Goal: Transaction & Acquisition: Purchase product/service

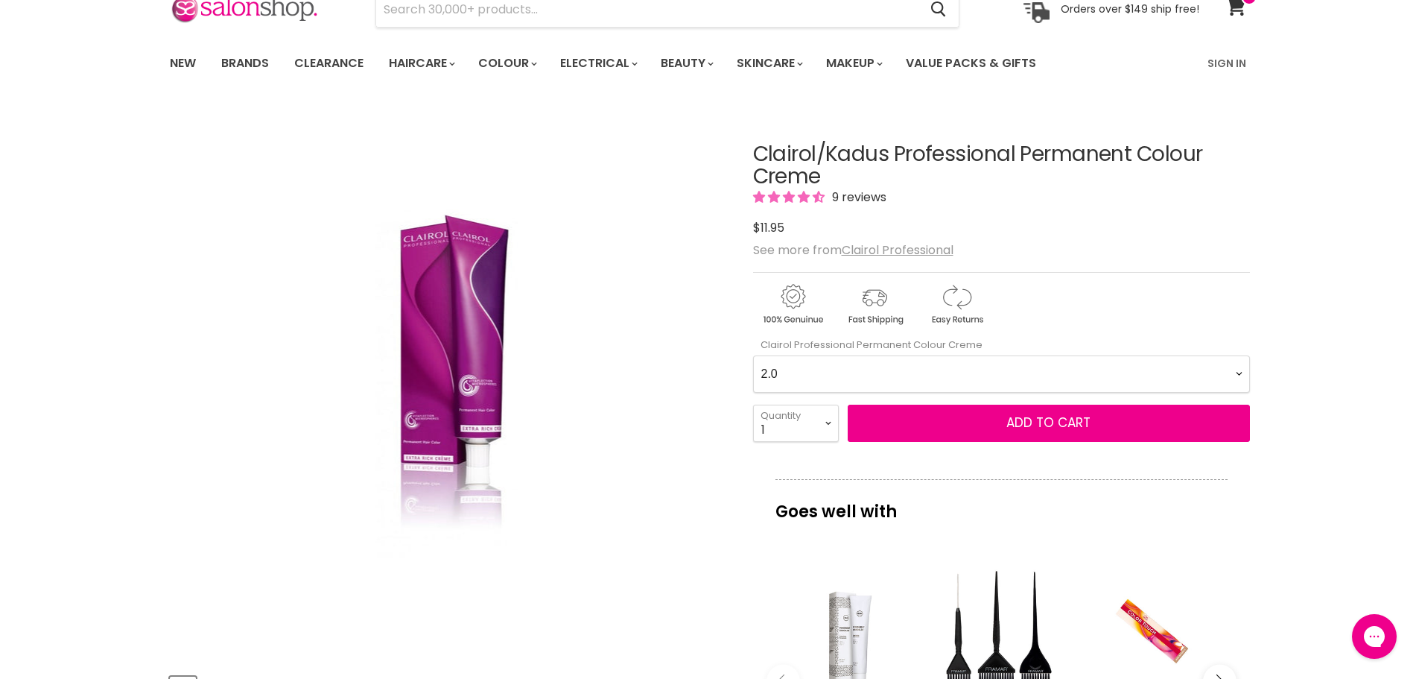
click at [970, 375] on Creme-0-0 "2.0 2.8 3.0 3.6 4.0 4.07 4.65 4.71 4.75 4.77 5.0 5.07 5.1 5.46 5.5 5.6 5.7 5.71…" at bounding box center [1001, 373] width 497 height 37
select Creme-0-0 "4.0"
click at [753, 355] on Creme-0-0 "2.0 2.8 3.0 3.6 4.0 4.07 4.65 4.71 4.75 4.77 5.0 5.07 5.1 5.46 5.5 5.6 5.7 5.71…" at bounding box center [1001, 373] width 497 height 37
click at [832, 424] on select "1 2 3 4 5 6 7 8 9 10+" at bounding box center [796, 423] width 86 height 37
select select "2"
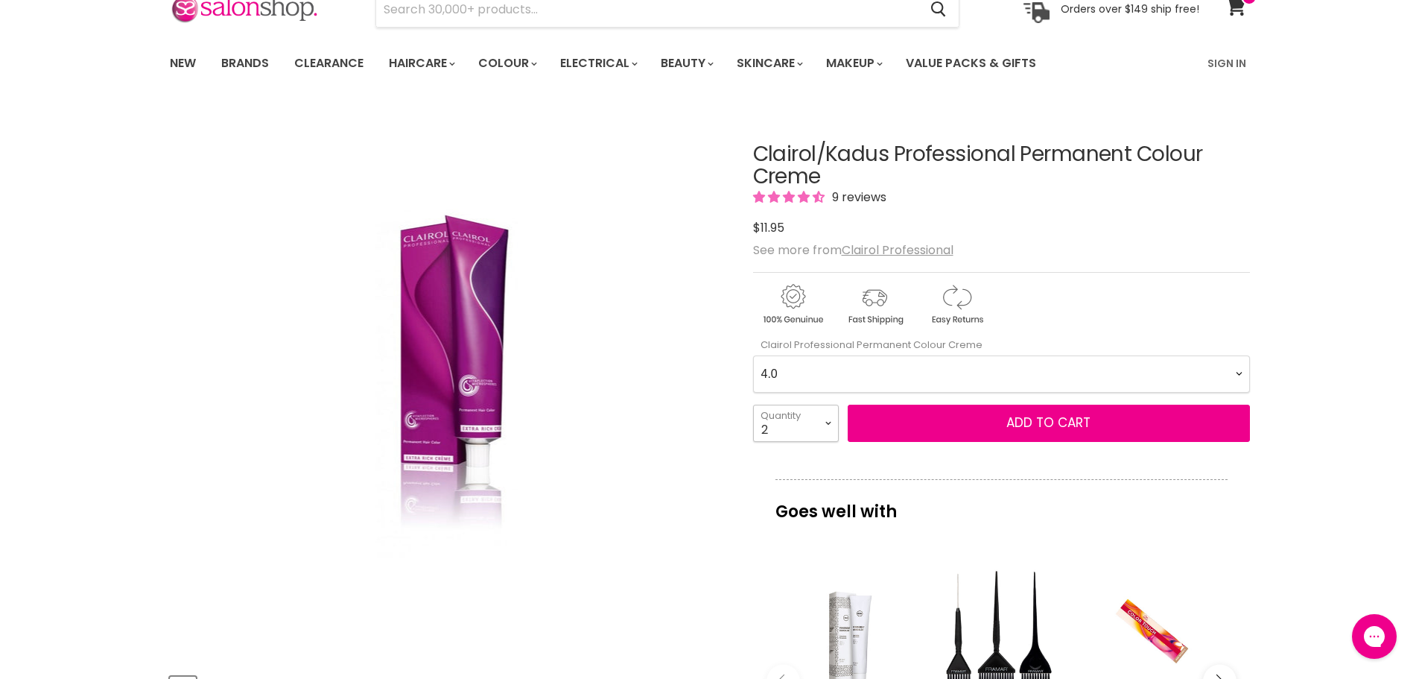
click at [753, 405] on select "1 2 3 4 5 6 7 8 9 10+" at bounding box center [796, 423] width 86 height 37
type input "2"
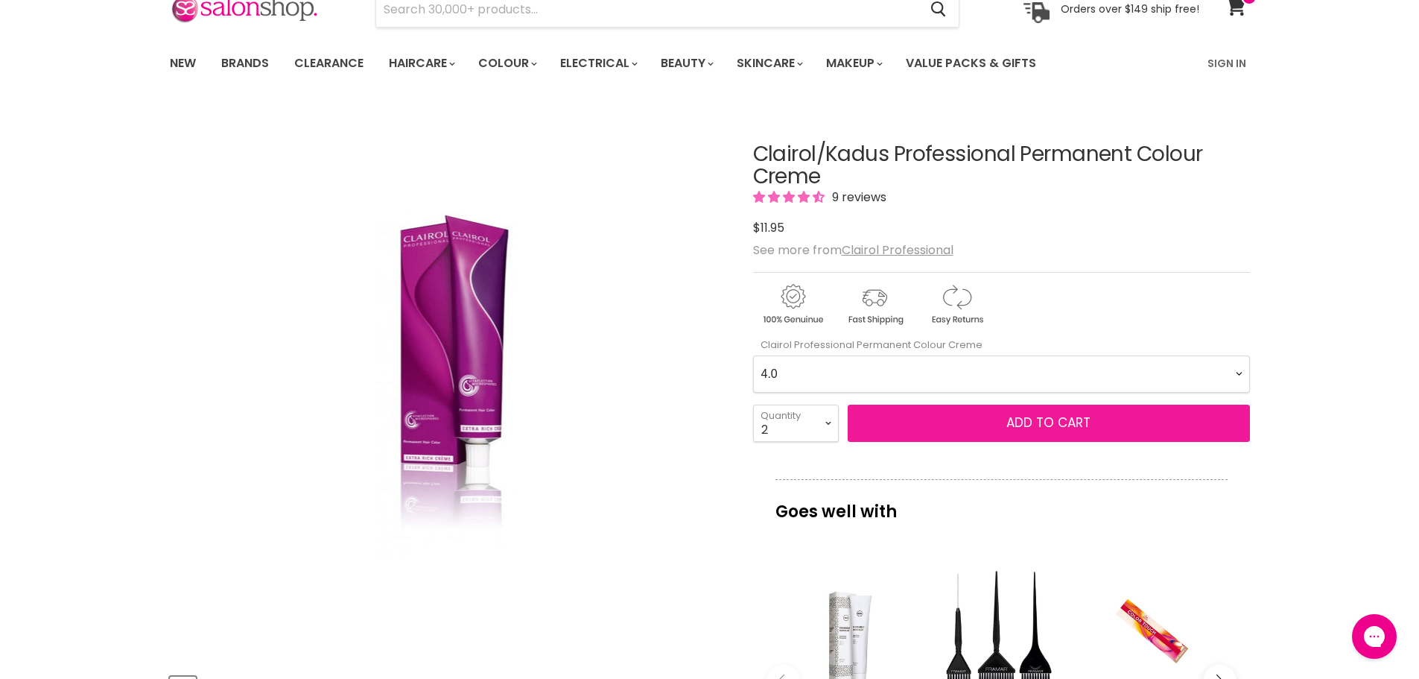
click at [966, 413] on button "Add to cart" at bounding box center [1049, 423] width 402 height 37
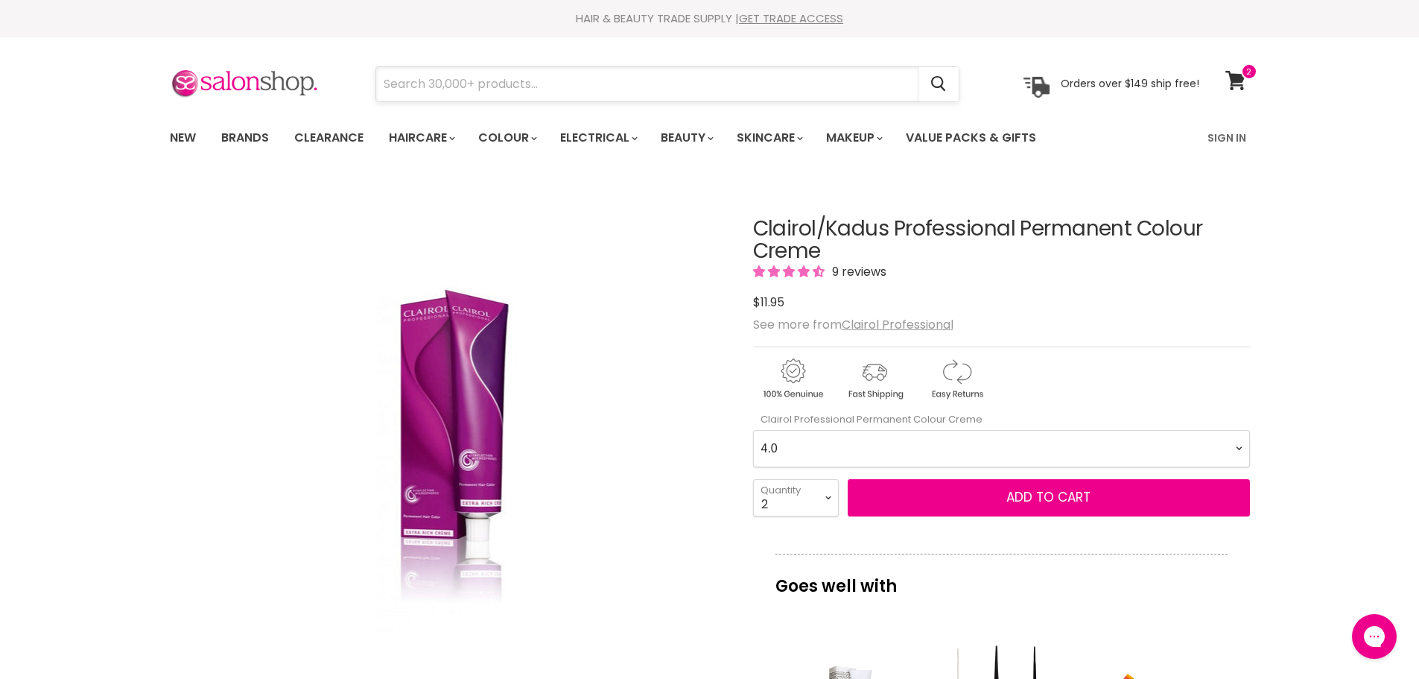
click at [496, 90] on input "Search" at bounding box center [647, 84] width 543 height 34
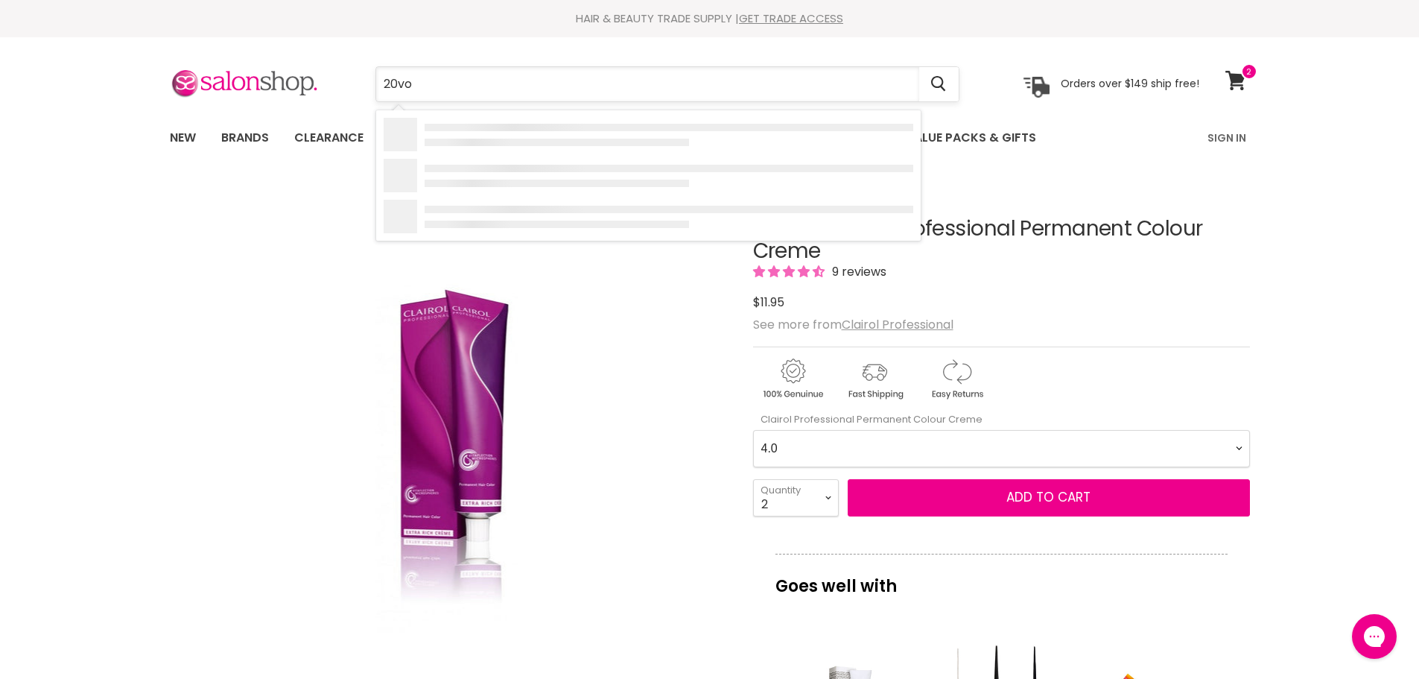
type input "20vol"
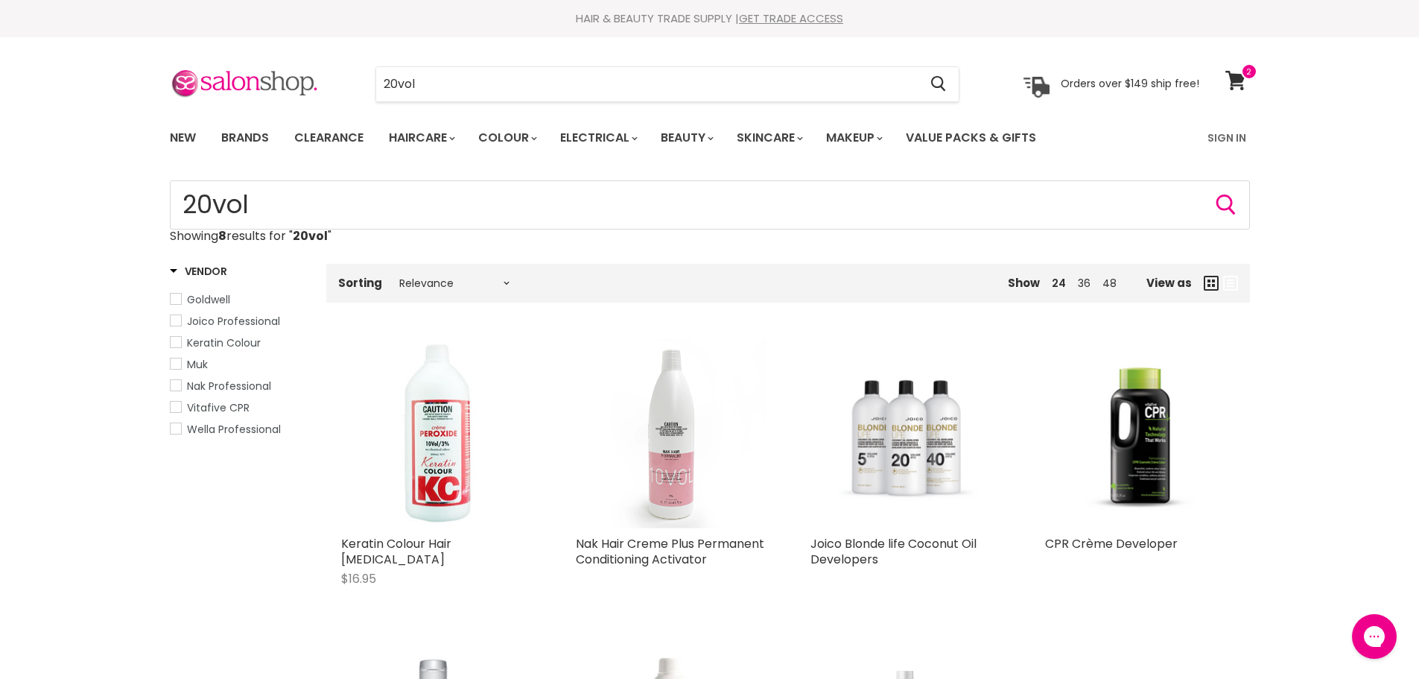
click at [232, 431] on span "Wella Professional" at bounding box center [234, 429] width 94 height 15
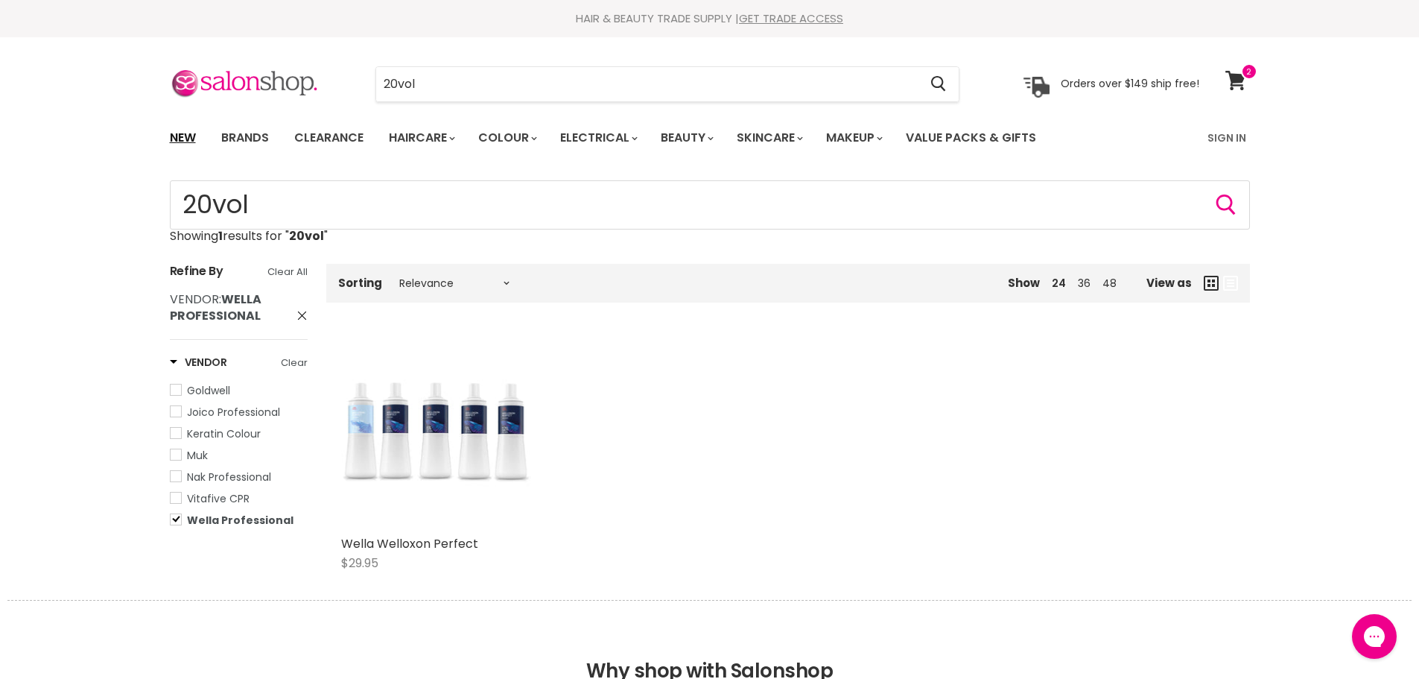
click at [183, 139] on link "New" at bounding box center [183, 137] width 48 height 31
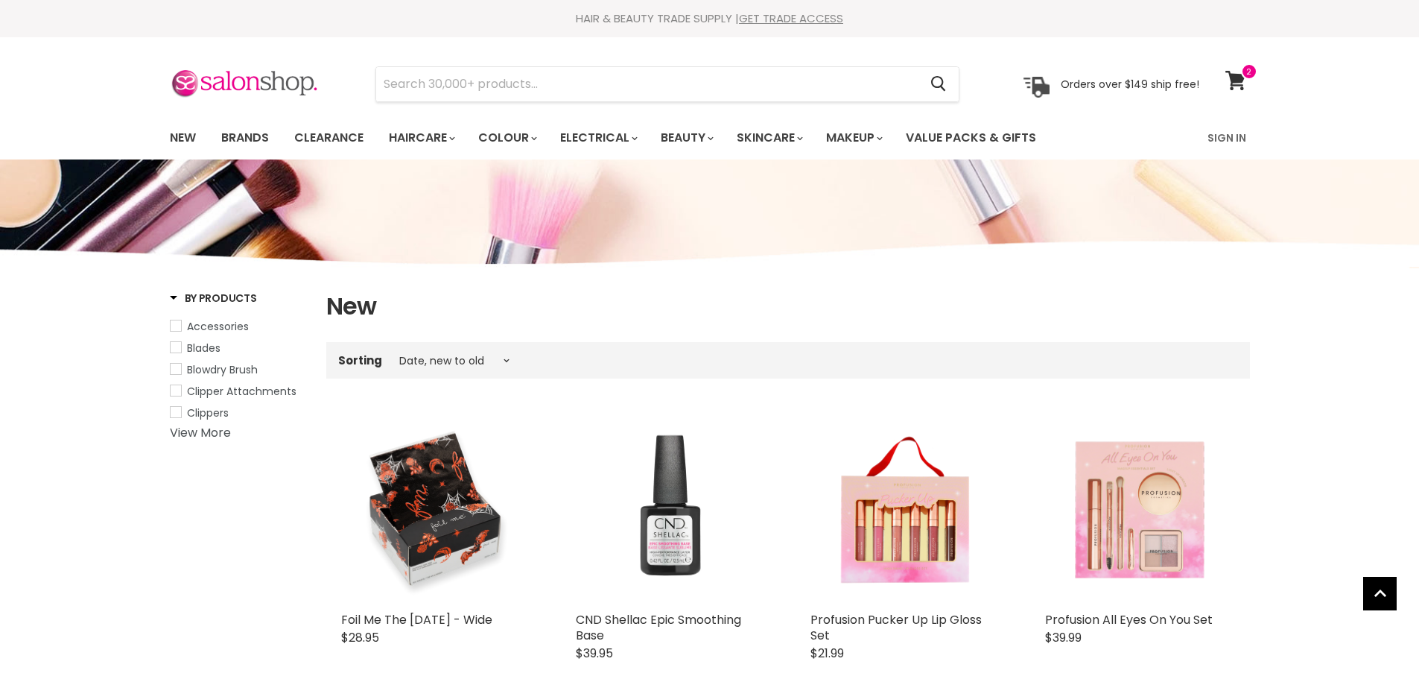
select select "created-descending"
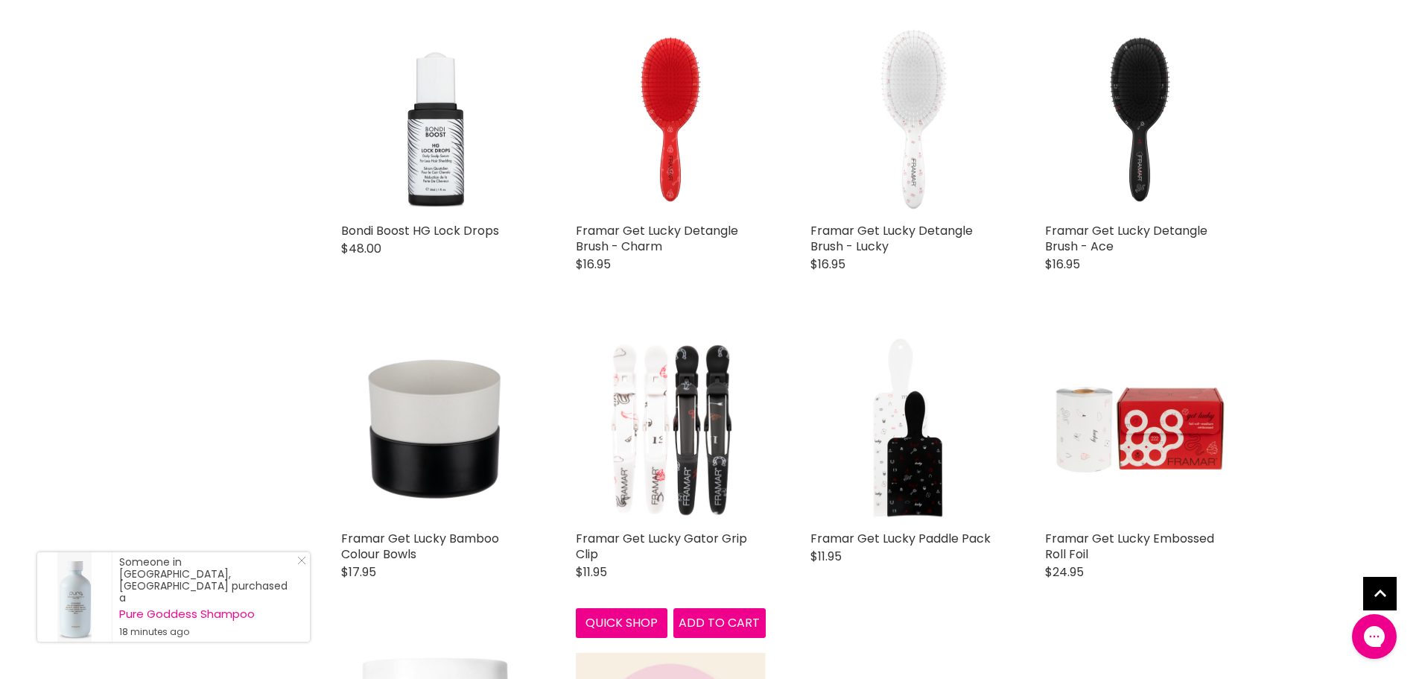
scroll to position [3353, 0]
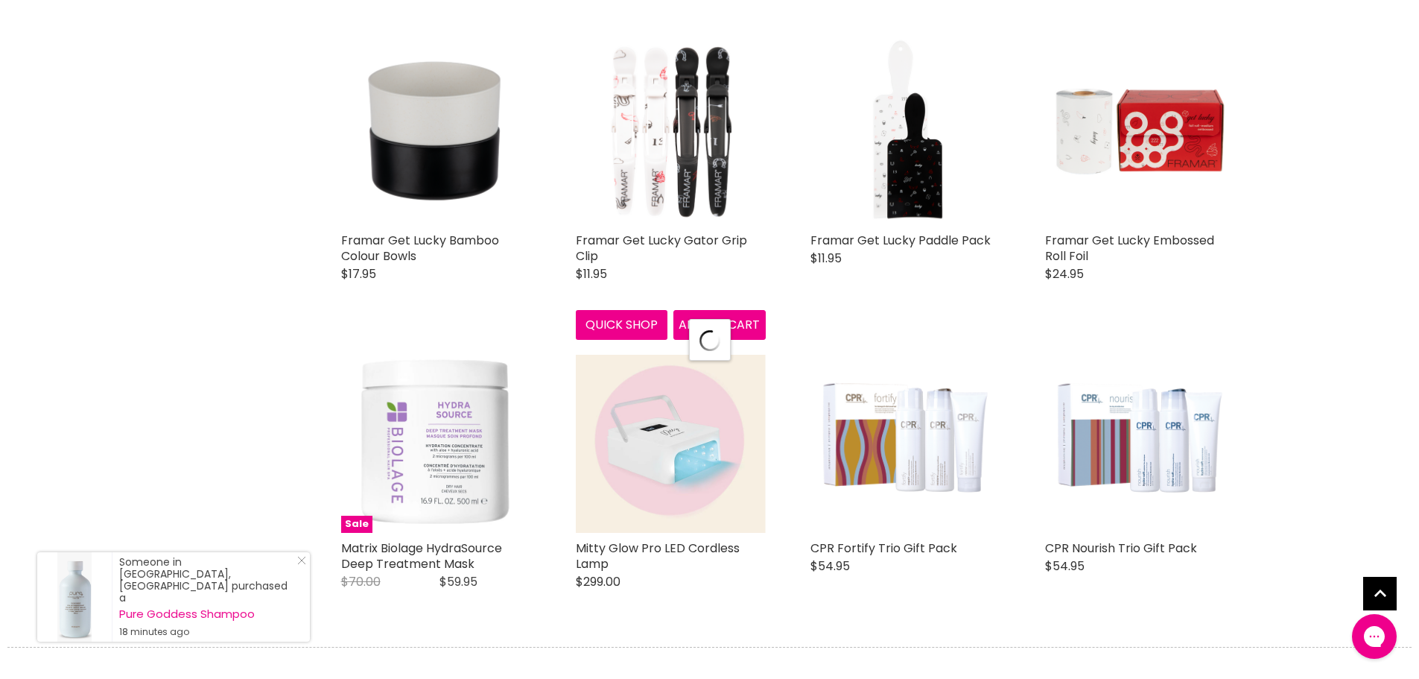
select select "created-descending"
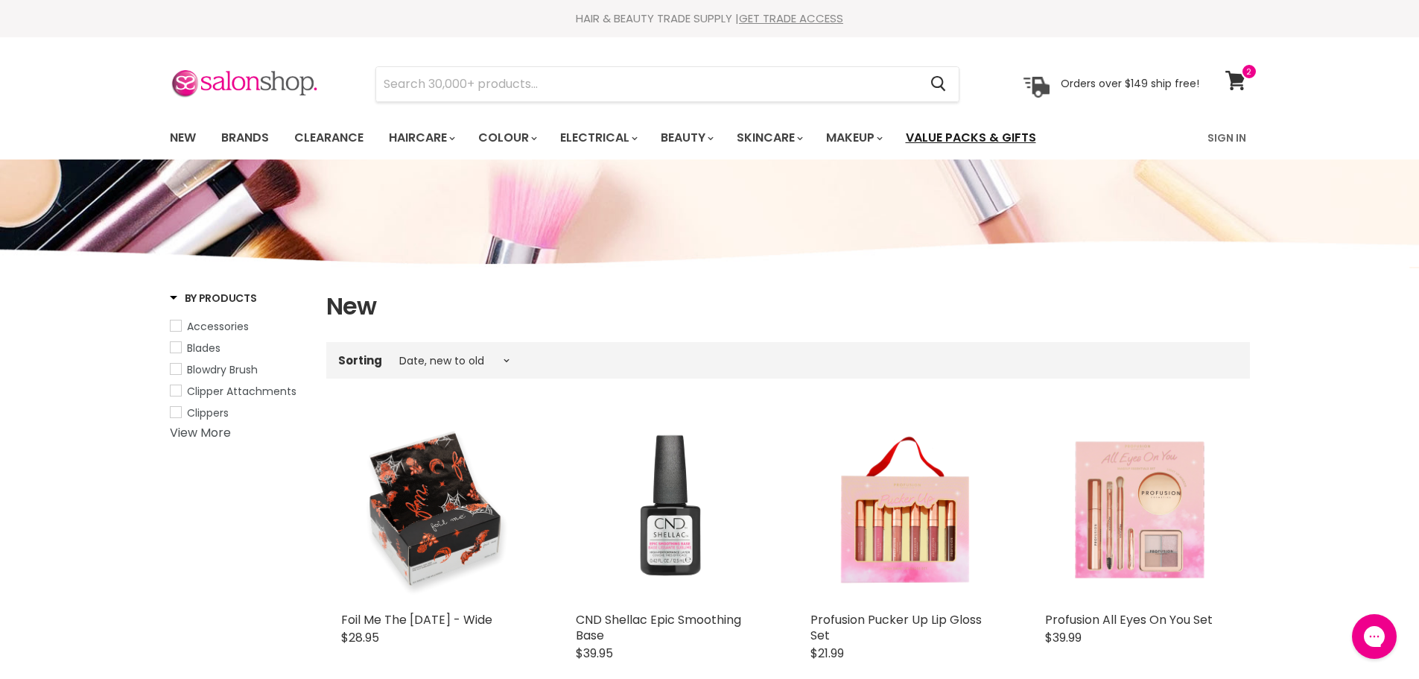
click at [987, 136] on link "Value Packs & Gifts" at bounding box center [971, 137] width 153 height 31
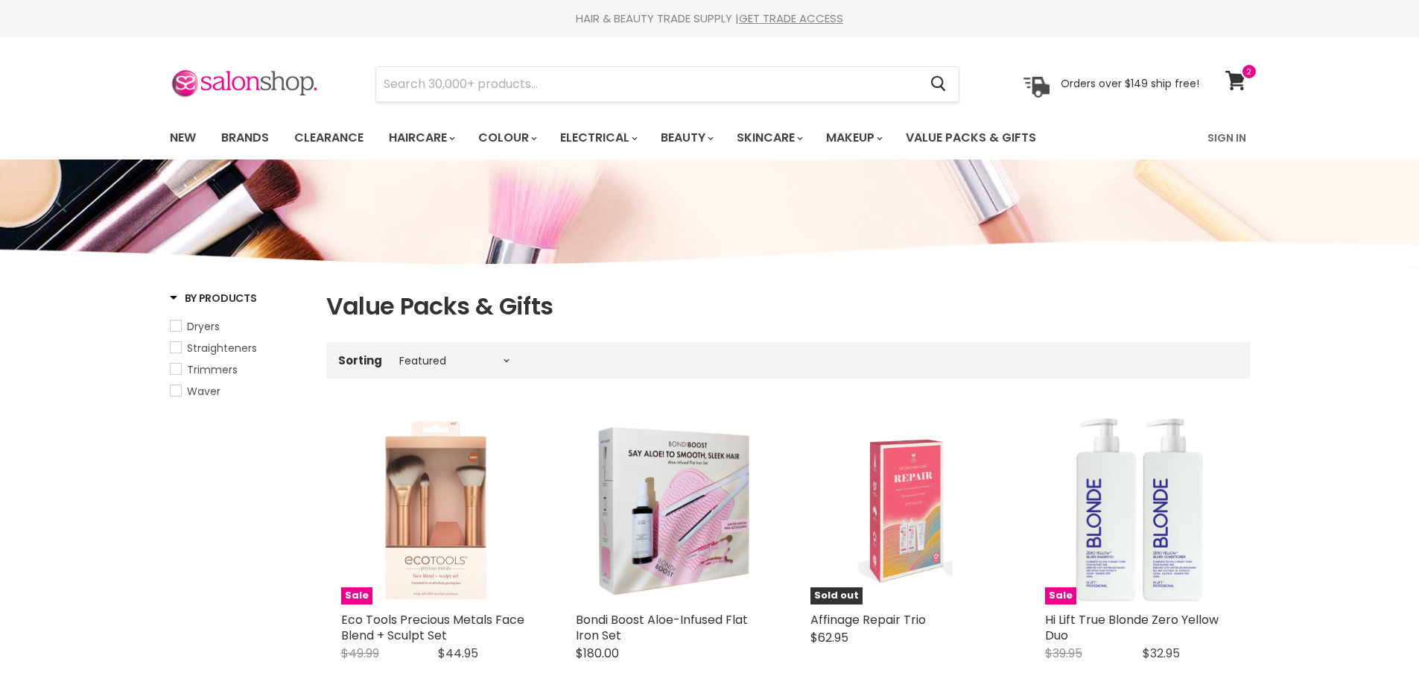
select select "manual"
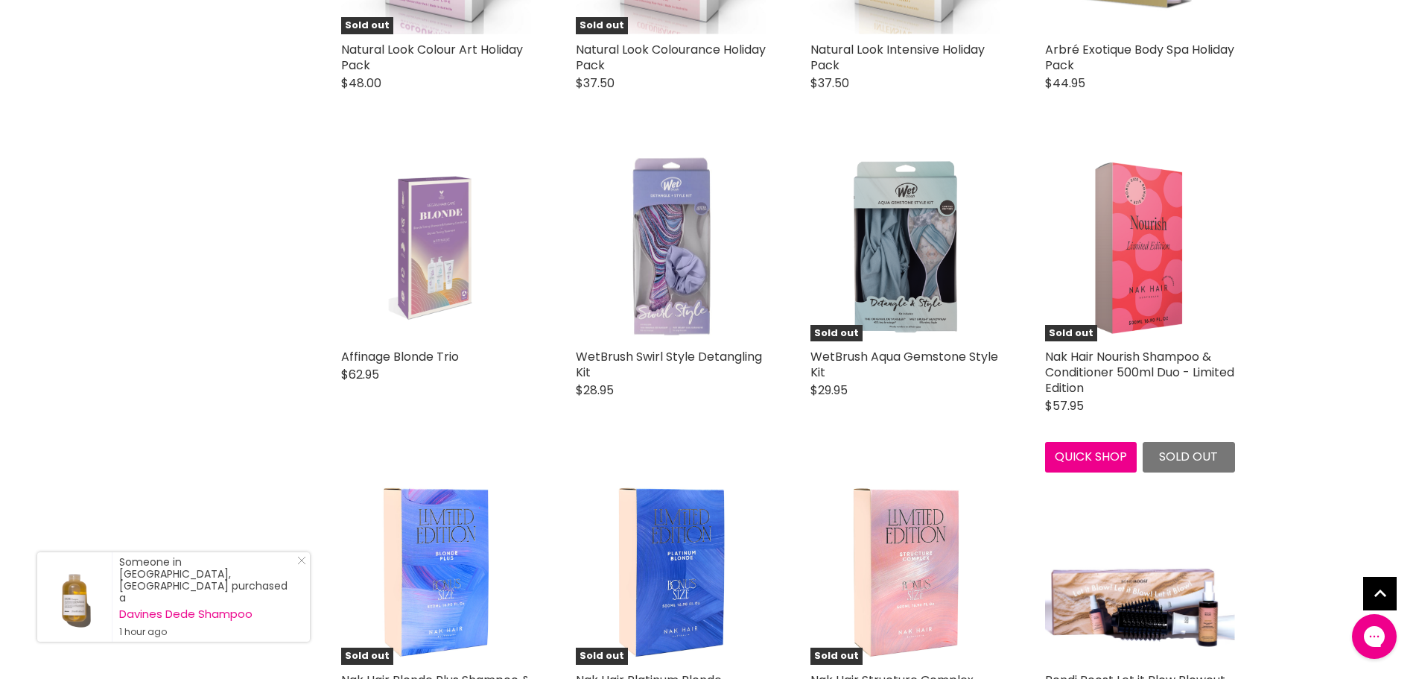
scroll to position [3055, 0]
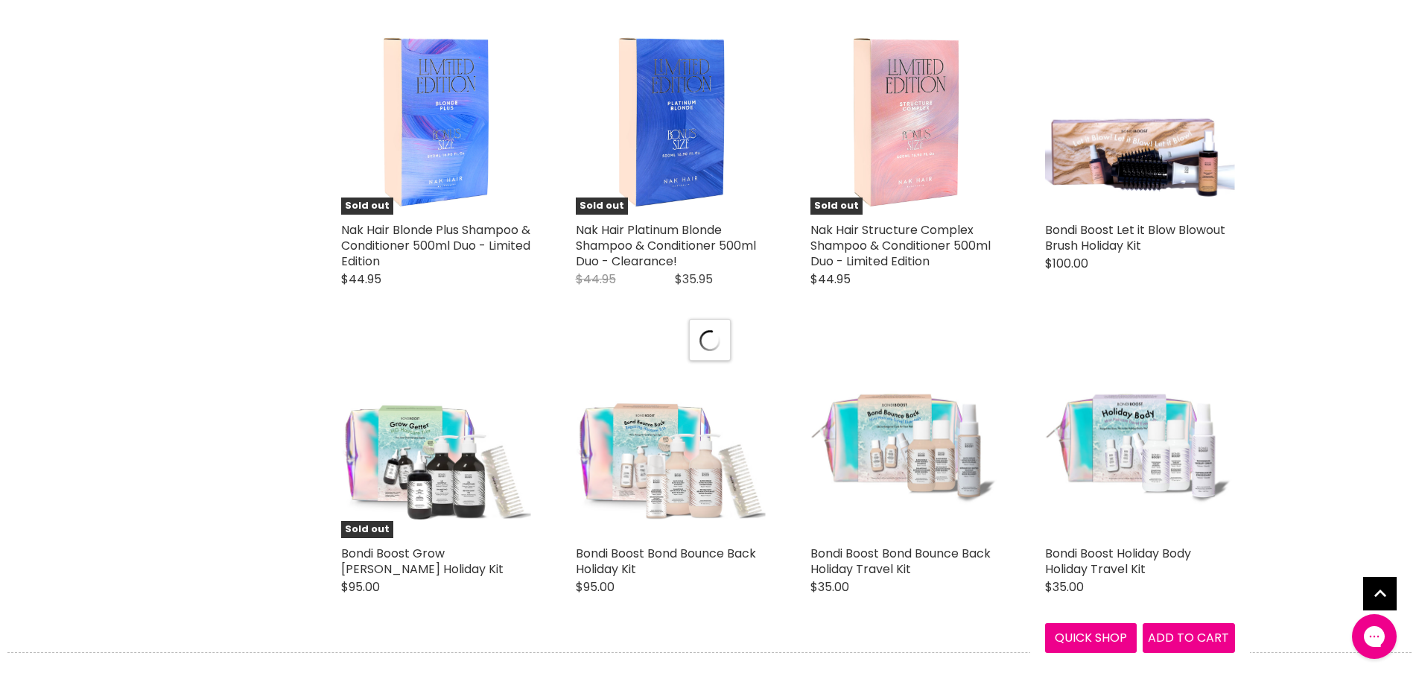
scroll to position [3576, 0]
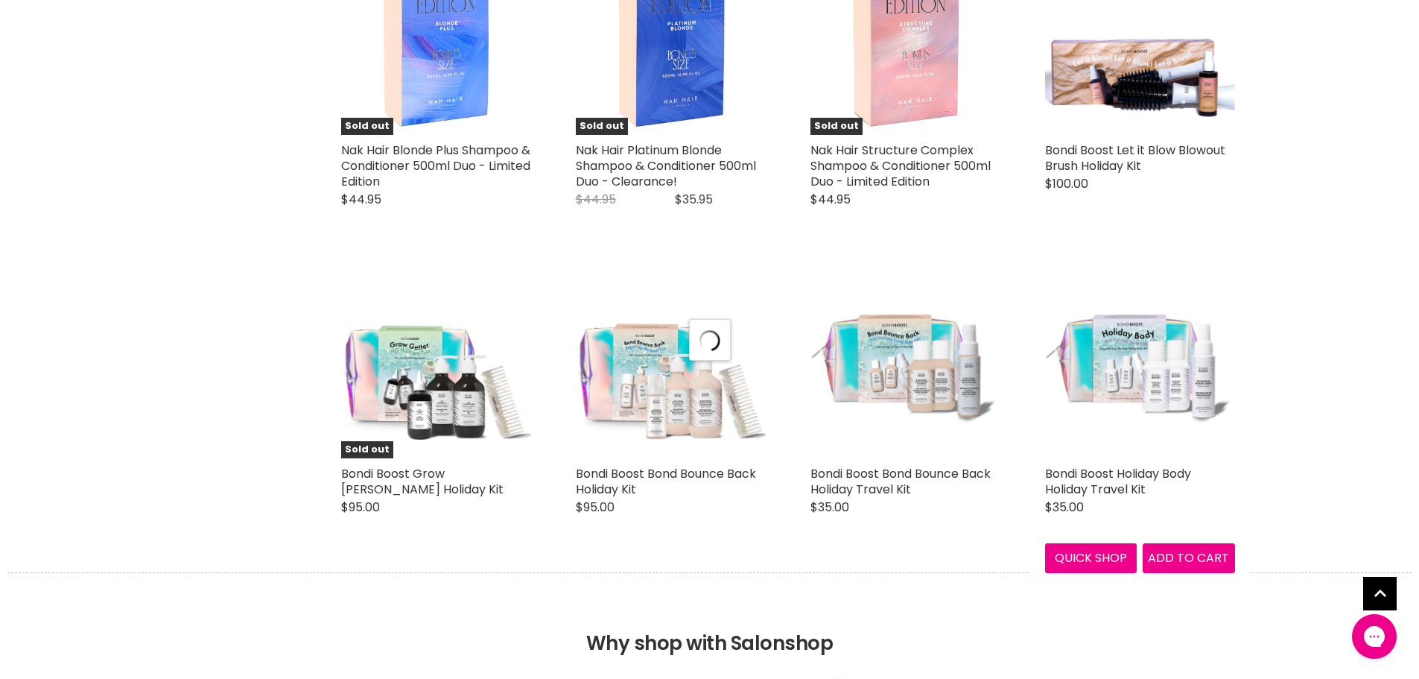
select select "manual"
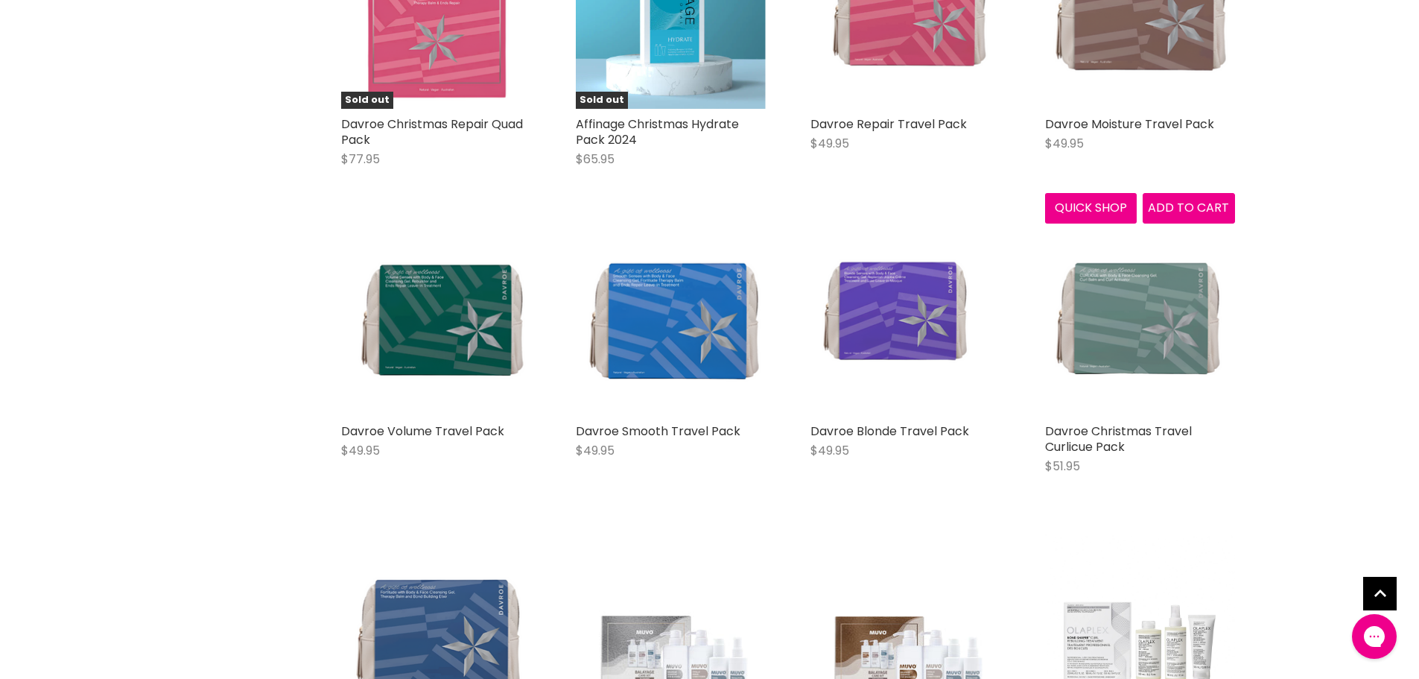
scroll to position [5811, 0]
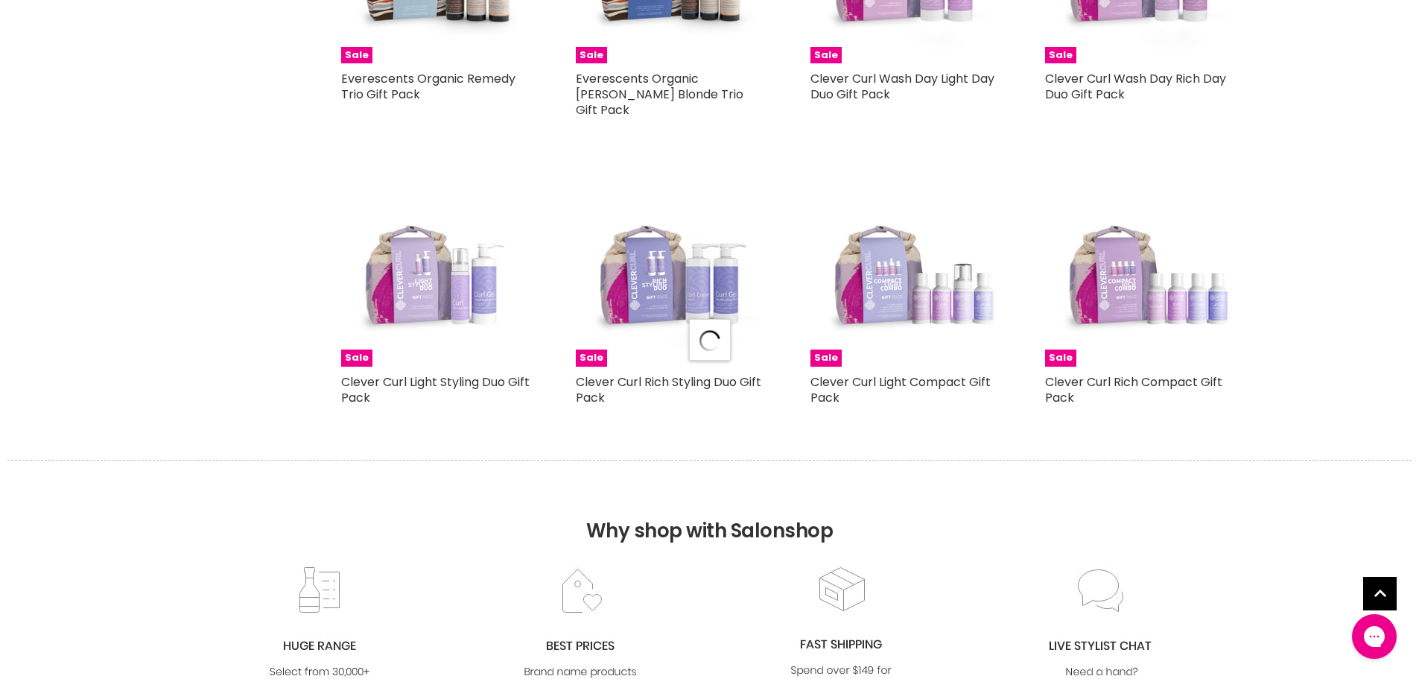
select select "manual"
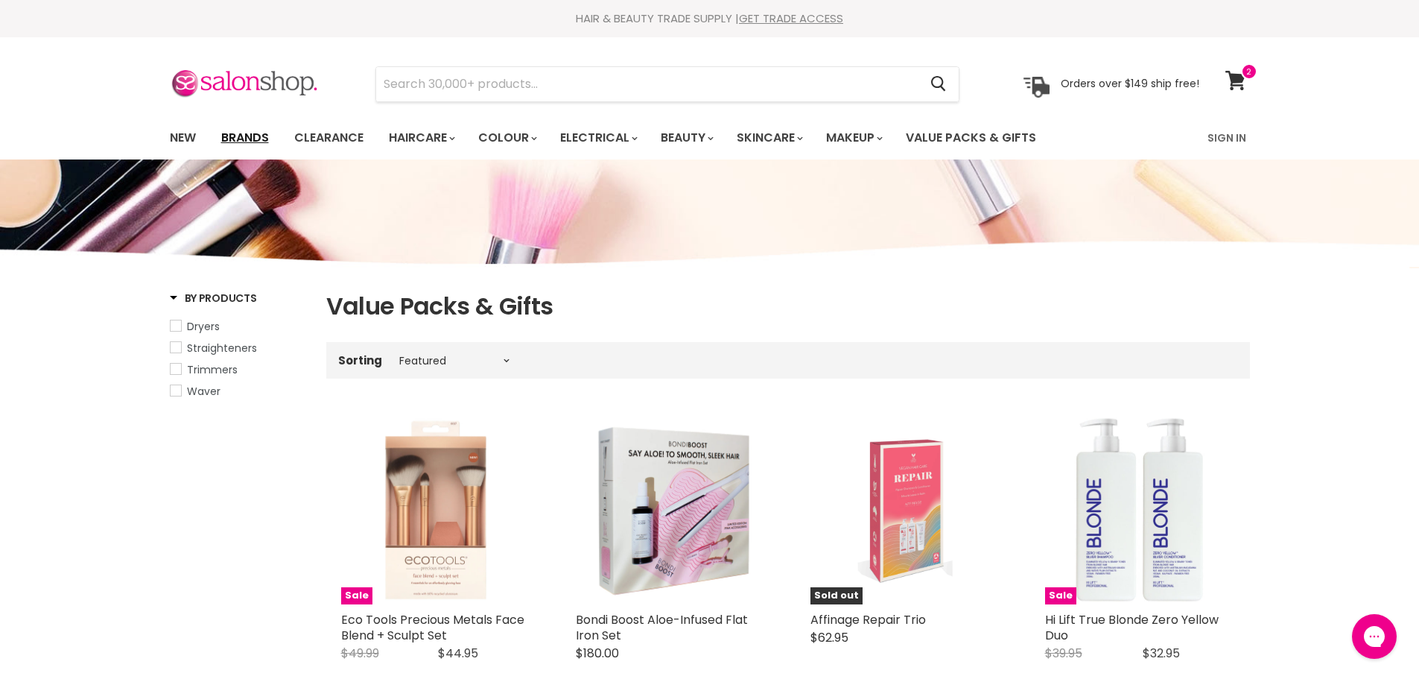
click at [246, 138] on link "Brands" at bounding box center [245, 137] width 70 height 31
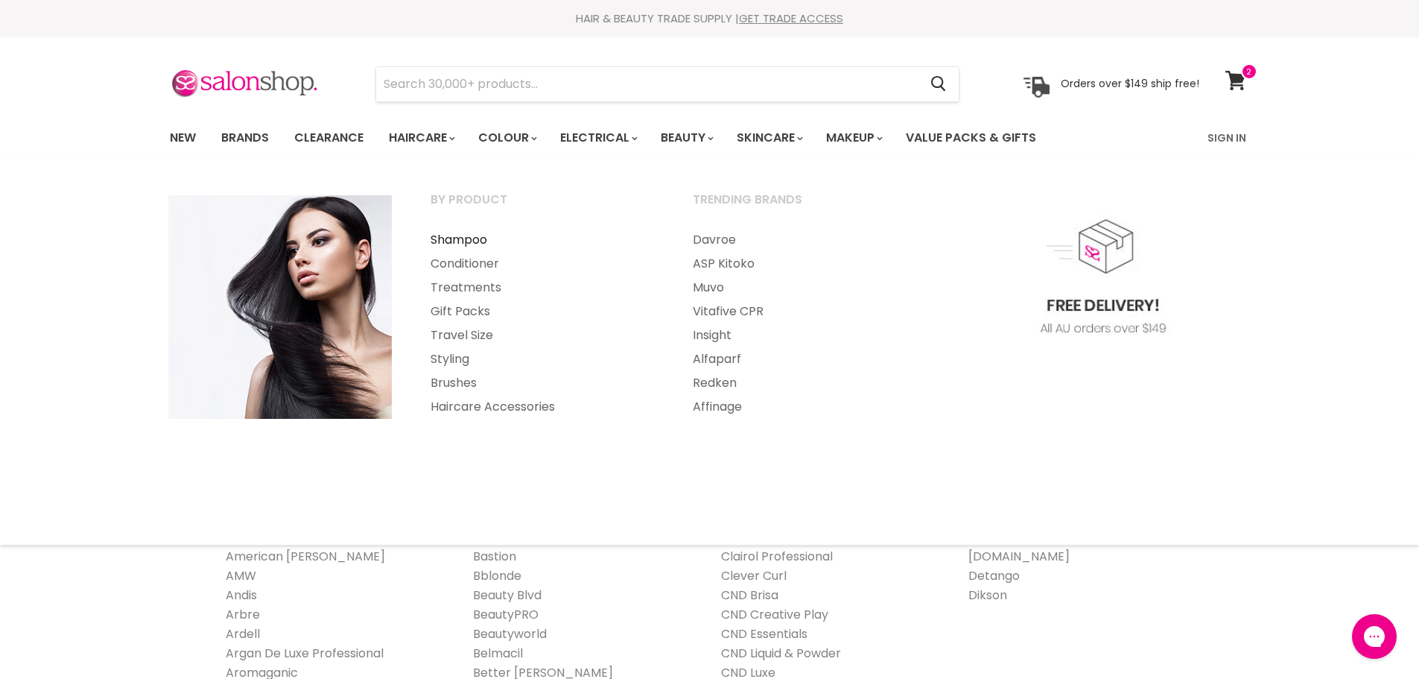
click at [453, 235] on link "Shampoo" at bounding box center [541, 240] width 259 height 24
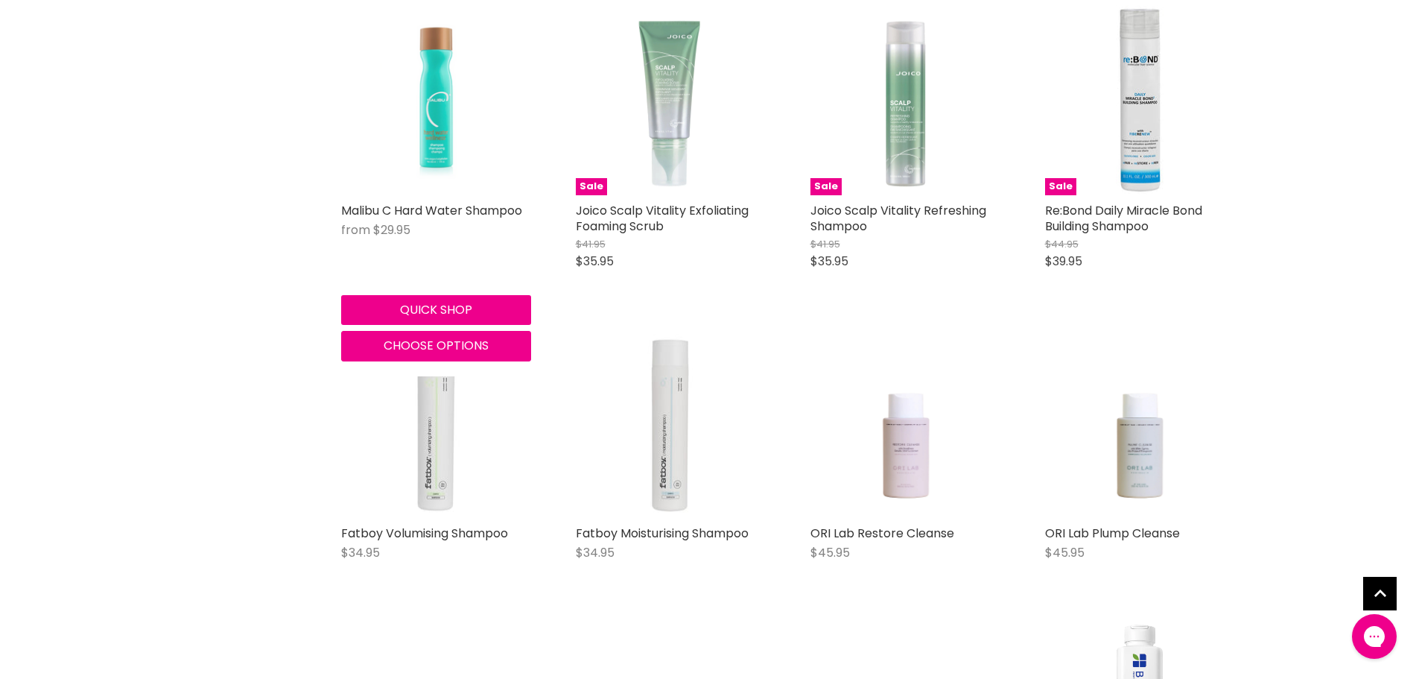
scroll to position [893, 0]
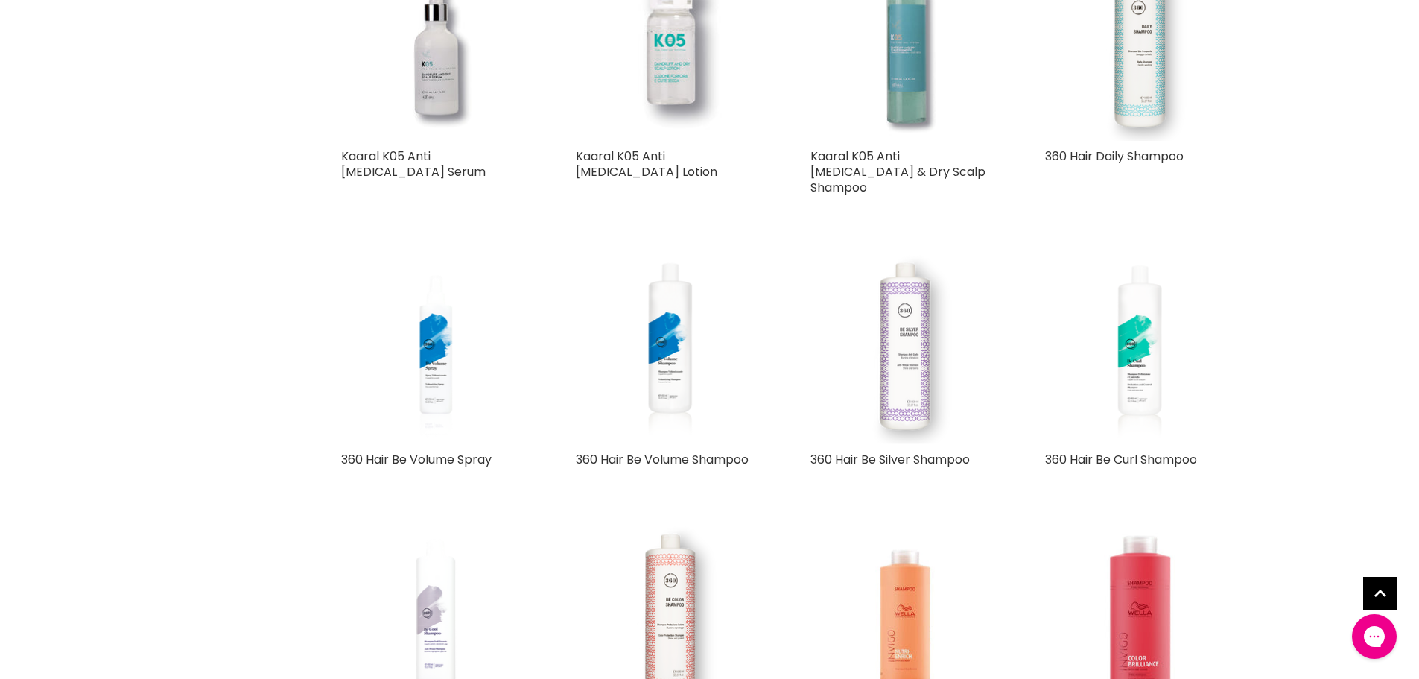
scroll to position [7301, 0]
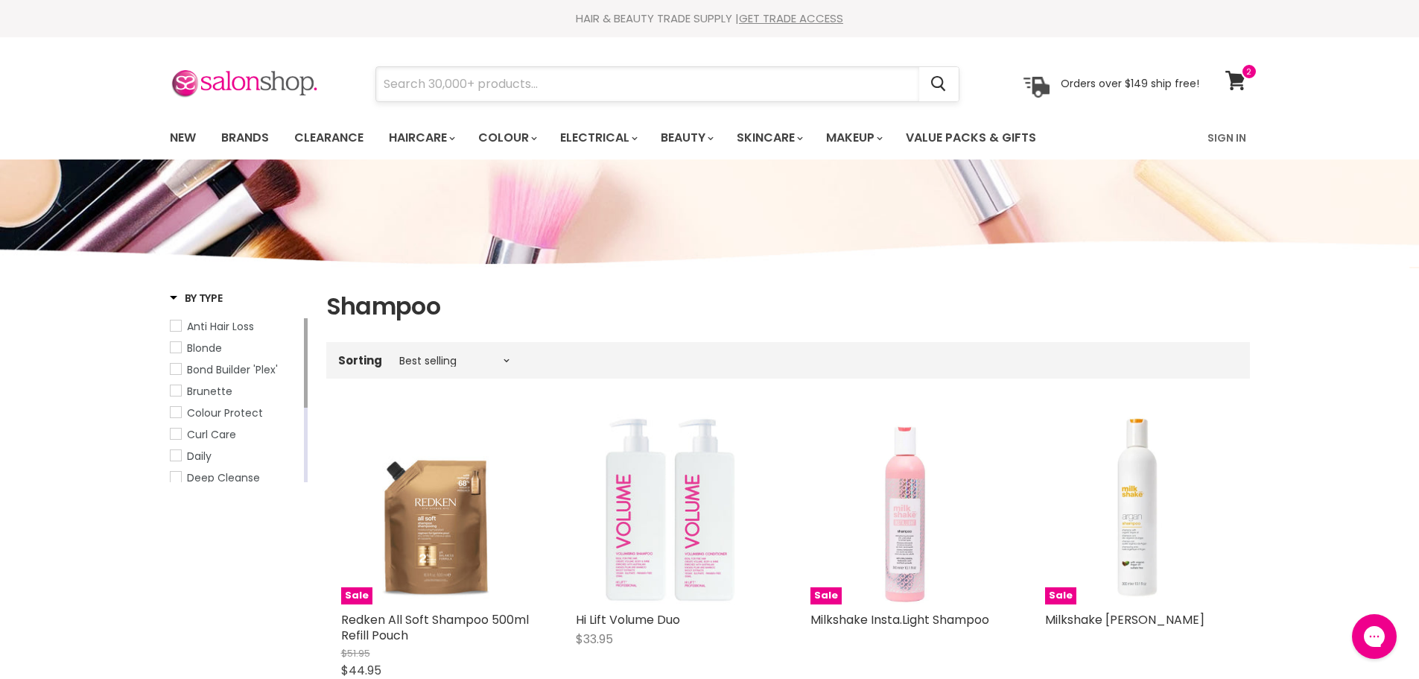
paste input "RPR Rejuvenate My Hair Conditioner 1000ml"
type input "RPR Rejuvenate My Hair Conditioner 1000ml"
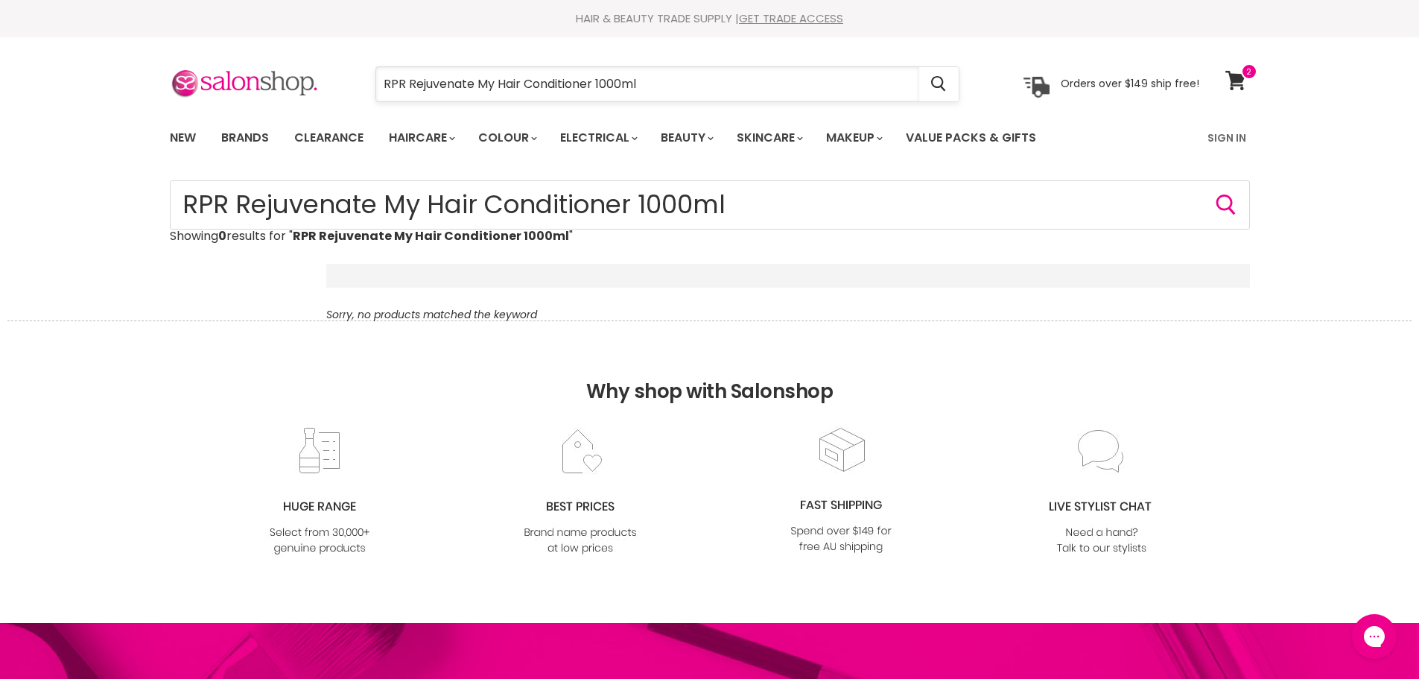
drag, startPoint x: 709, startPoint y: 86, endPoint x: 410, endPoint y: 87, distance: 299.5
click at [410, 87] on input "RPR Rejuvenate My Hair Conditioner 1000ml" at bounding box center [647, 84] width 543 height 34
type input "RPR"
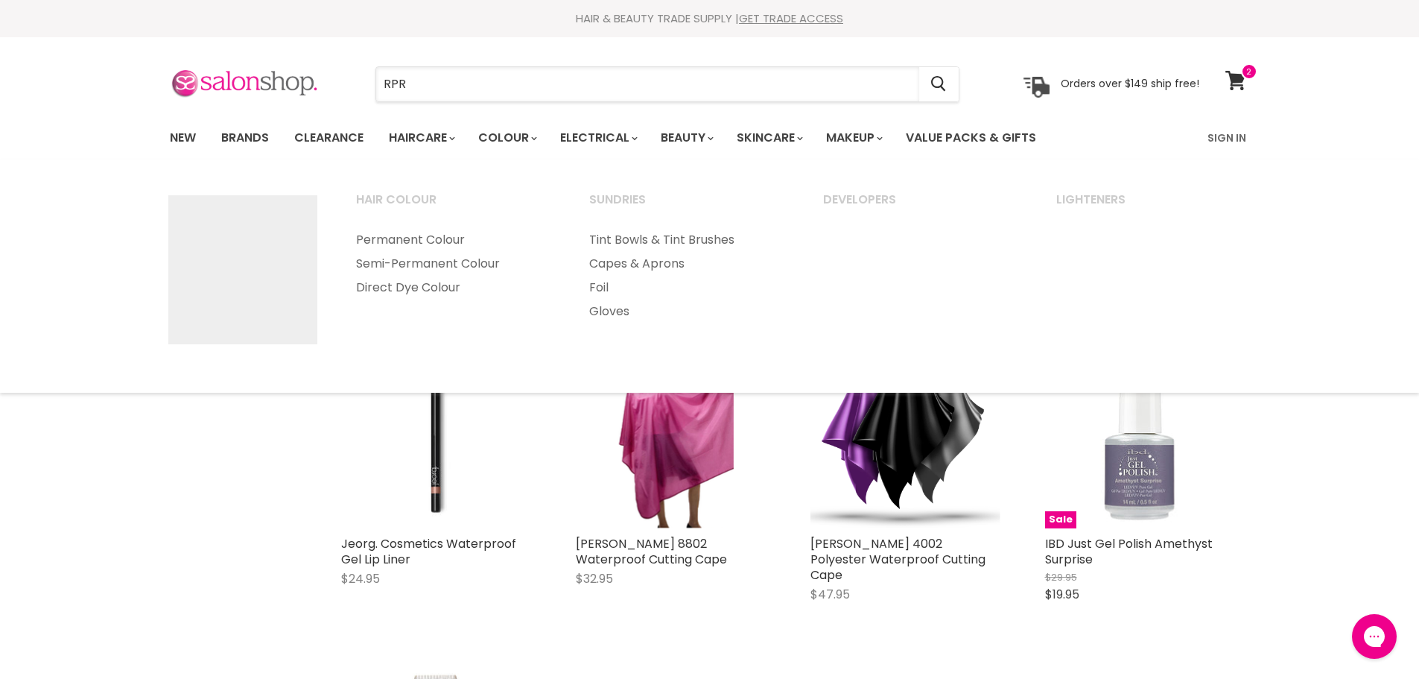
drag, startPoint x: 487, startPoint y: 80, endPoint x: 308, endPoint y: 77, distance: 179.6
click at [308, 77] on div "RPR Cancel Orders over $149 ship free!" at bounding box center [685, 84] width 1030 height 34
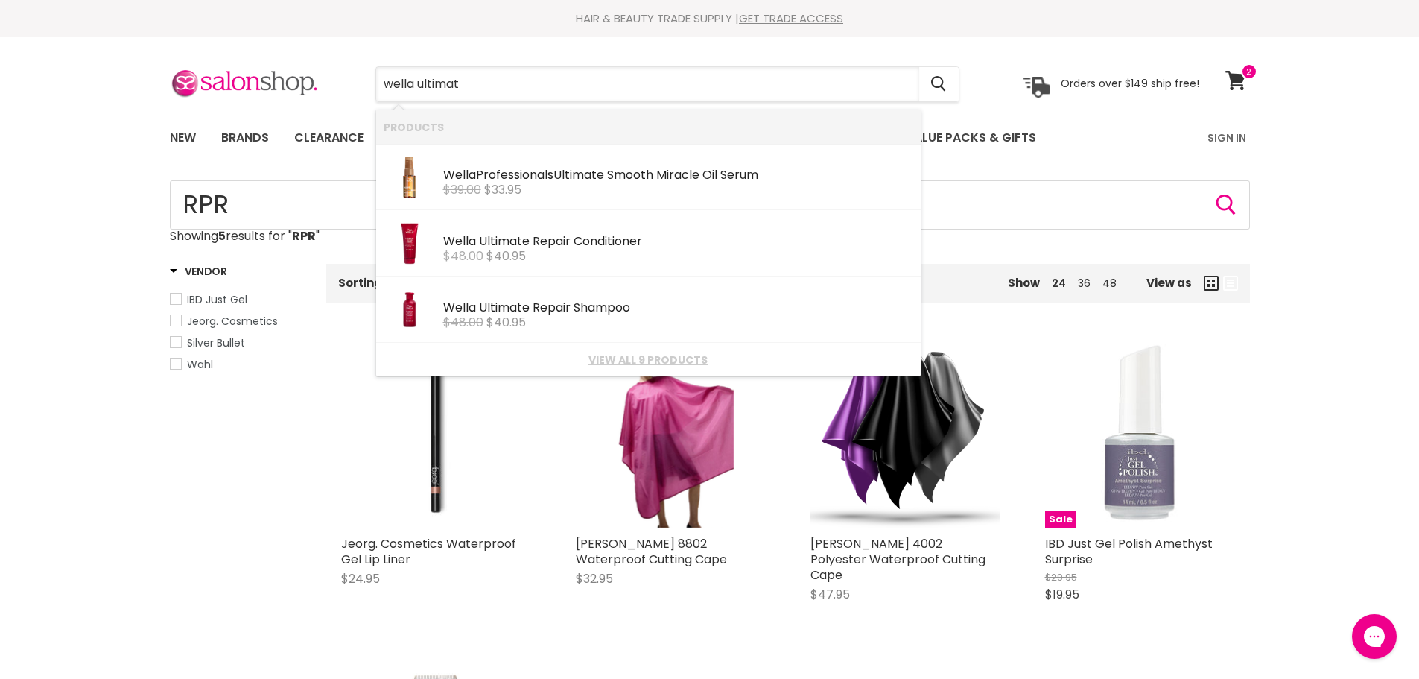
type input "wella ultimate"
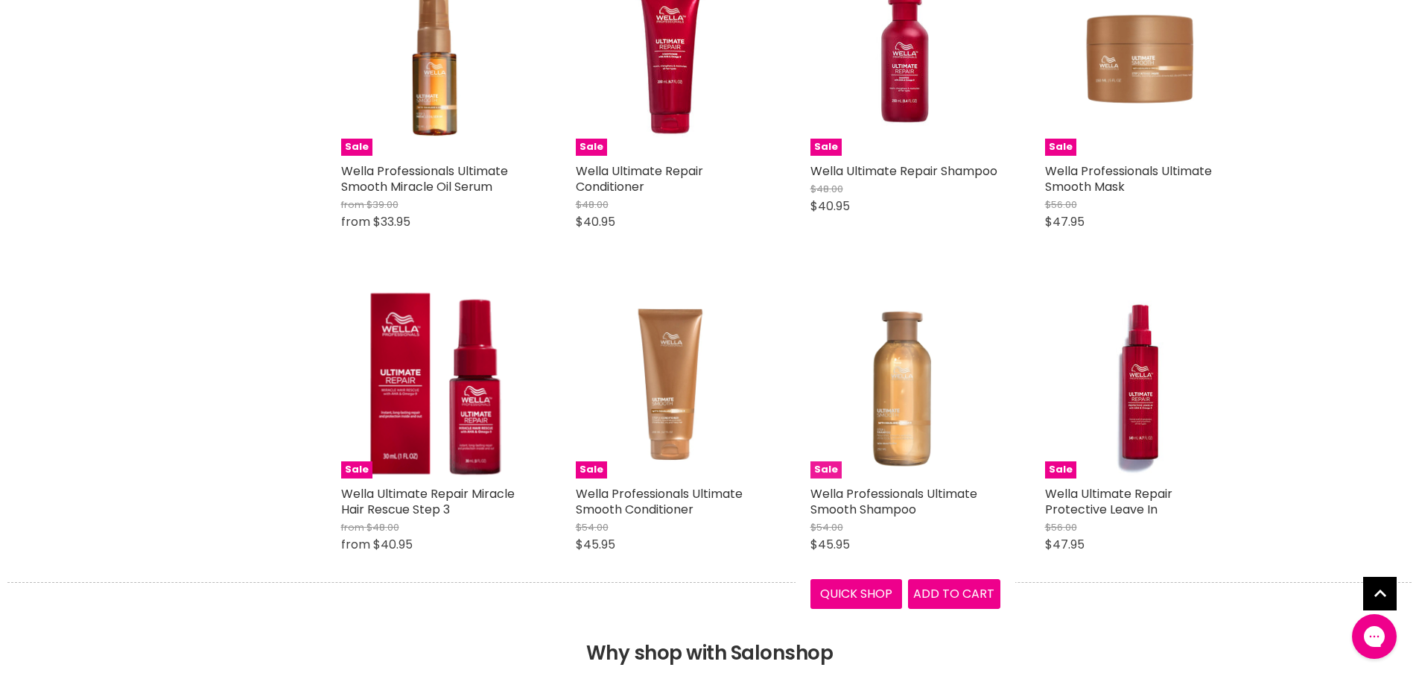
scroll to position [298, 0]
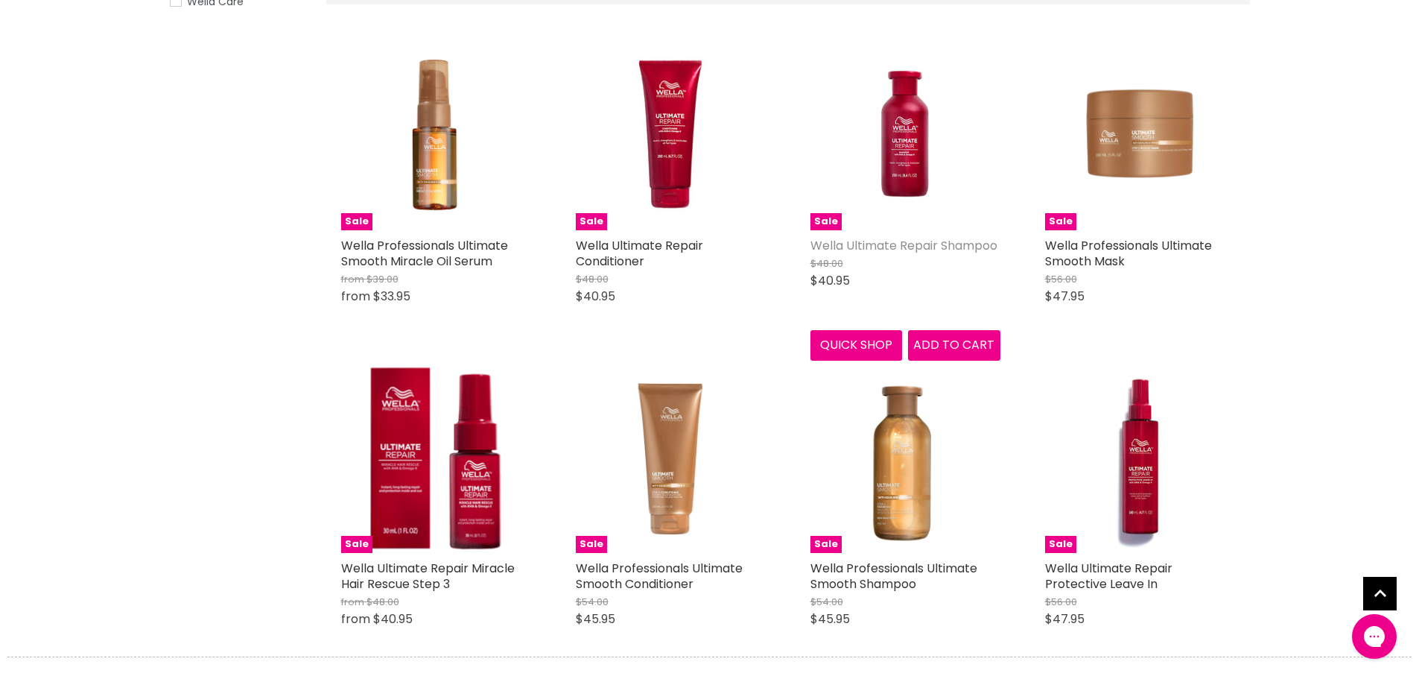
click at [941, 240] on link "Wella Ultimate Repair Shampoo" at bounding box center [904, 245] width 187 height 17
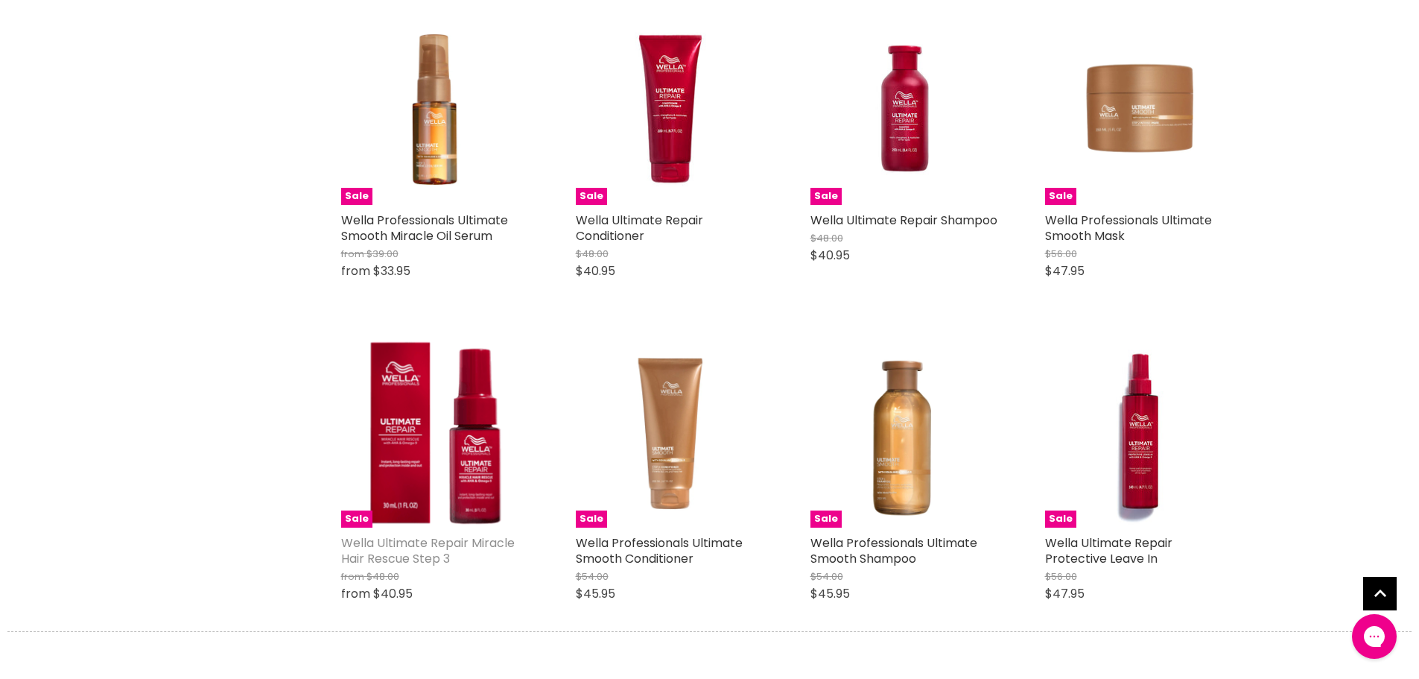
click at [420, 540] on link "Wella Ultimate Repair Miracle Hair Rescue Step 3" at bounding box center [428, 550] width 174 height 33
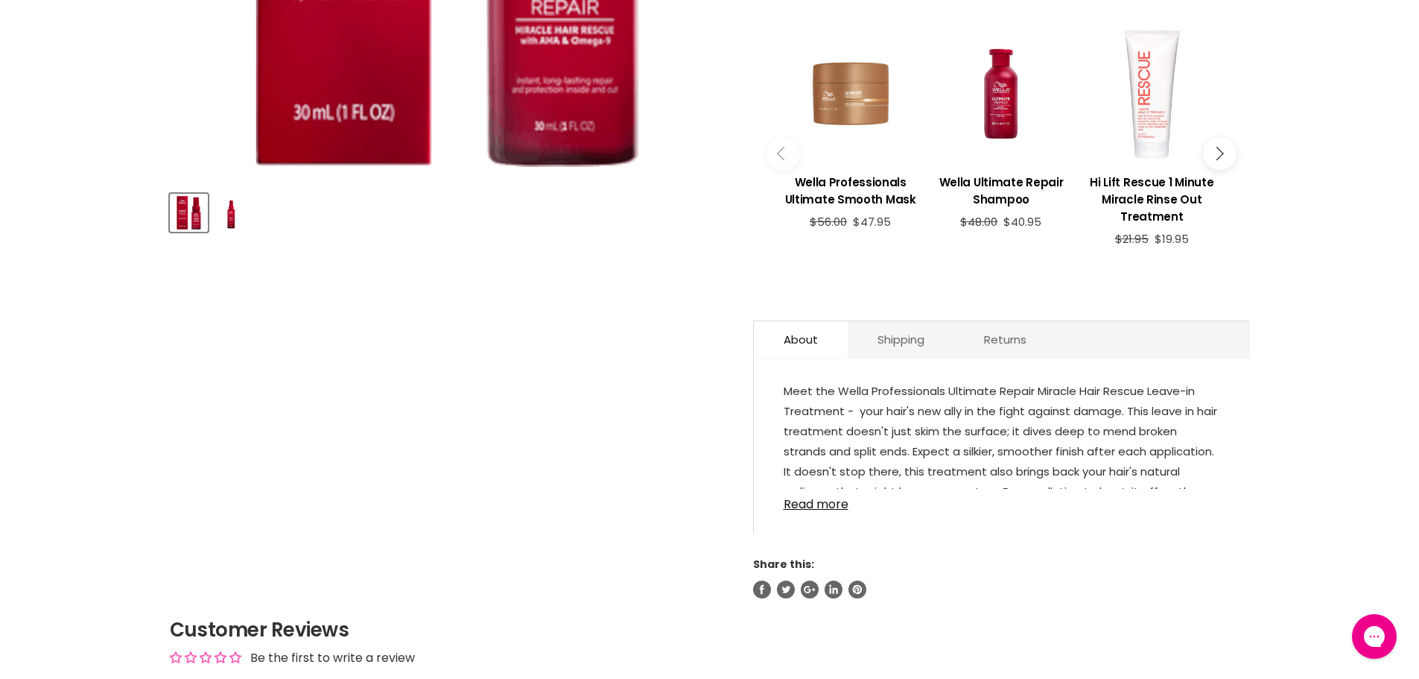
scroll to position [596, 0]
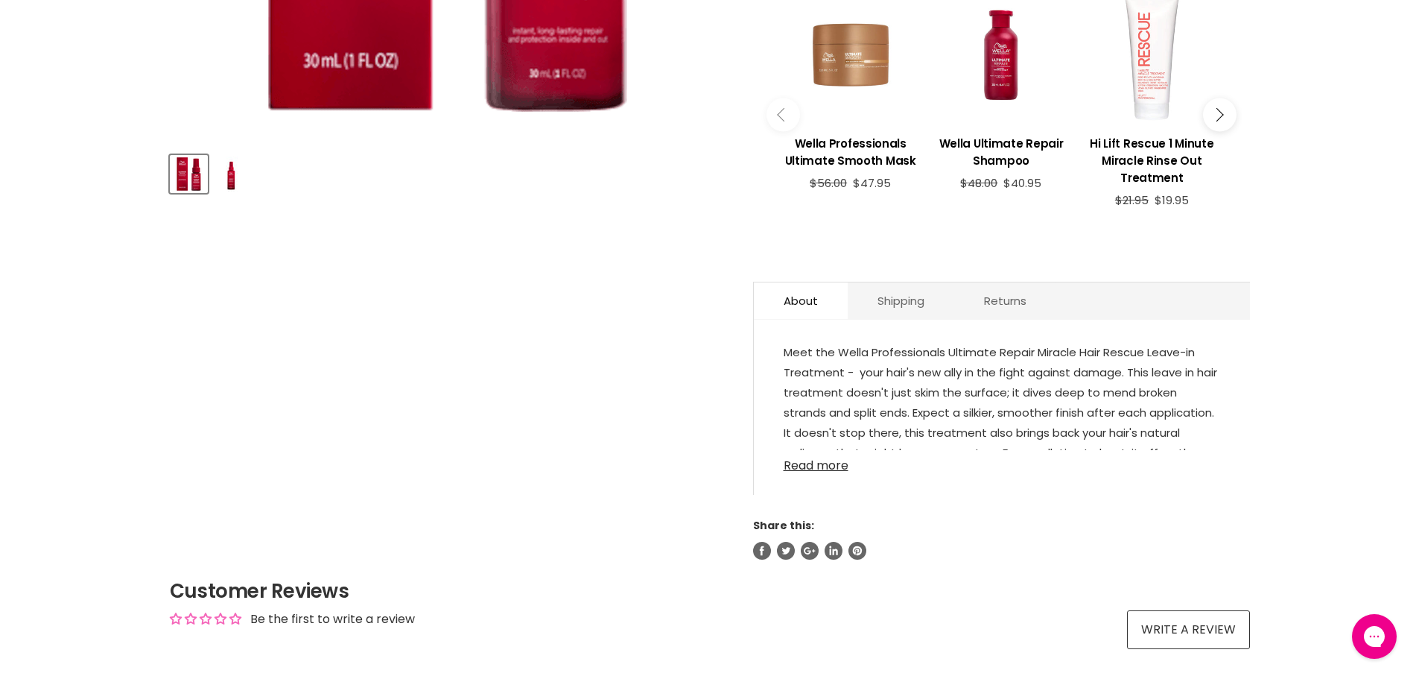
click at [820, 463] on link "Read more" at bounding box center [1002, 461] width 437 height 22
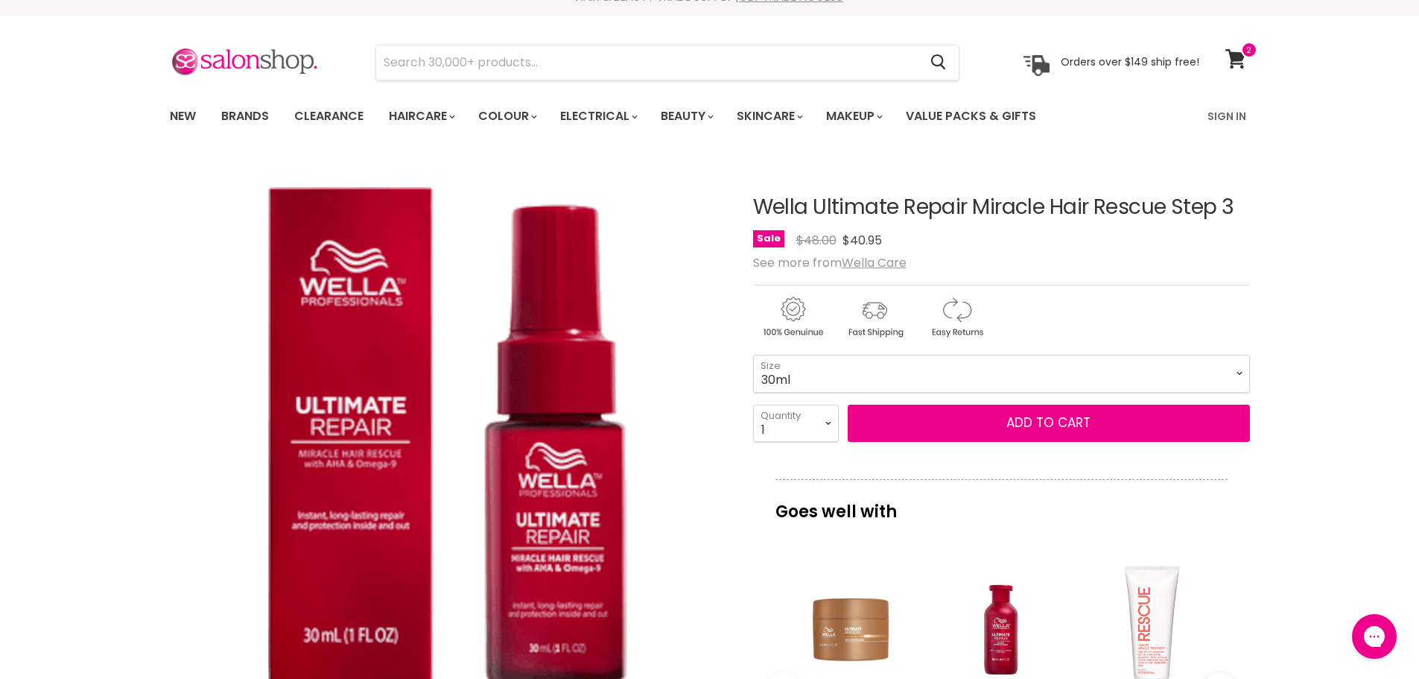
scroll to position [0, 0]
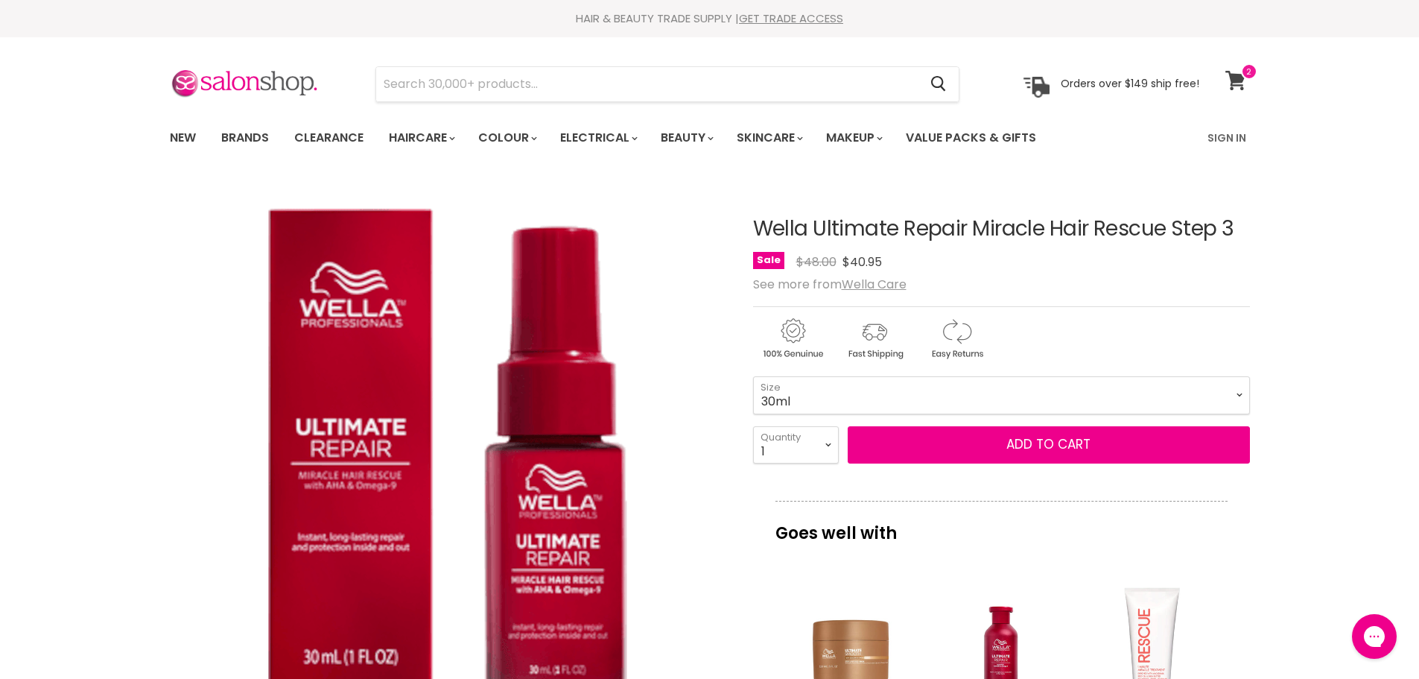
click at [1239, 77] on icon at bounding box center [1236, 80] width 20 height 19
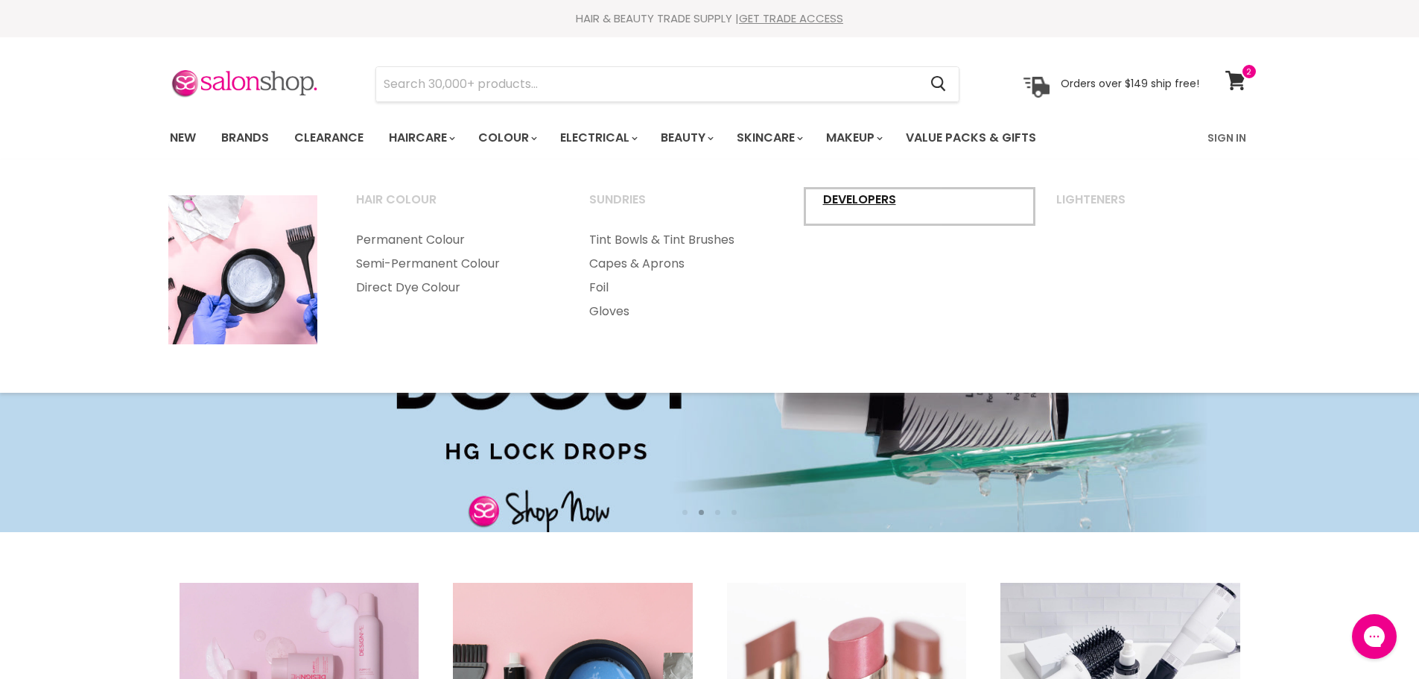
click at [861, 202] on link "Developers" at bounding box center [920, 206] width 231 height 37
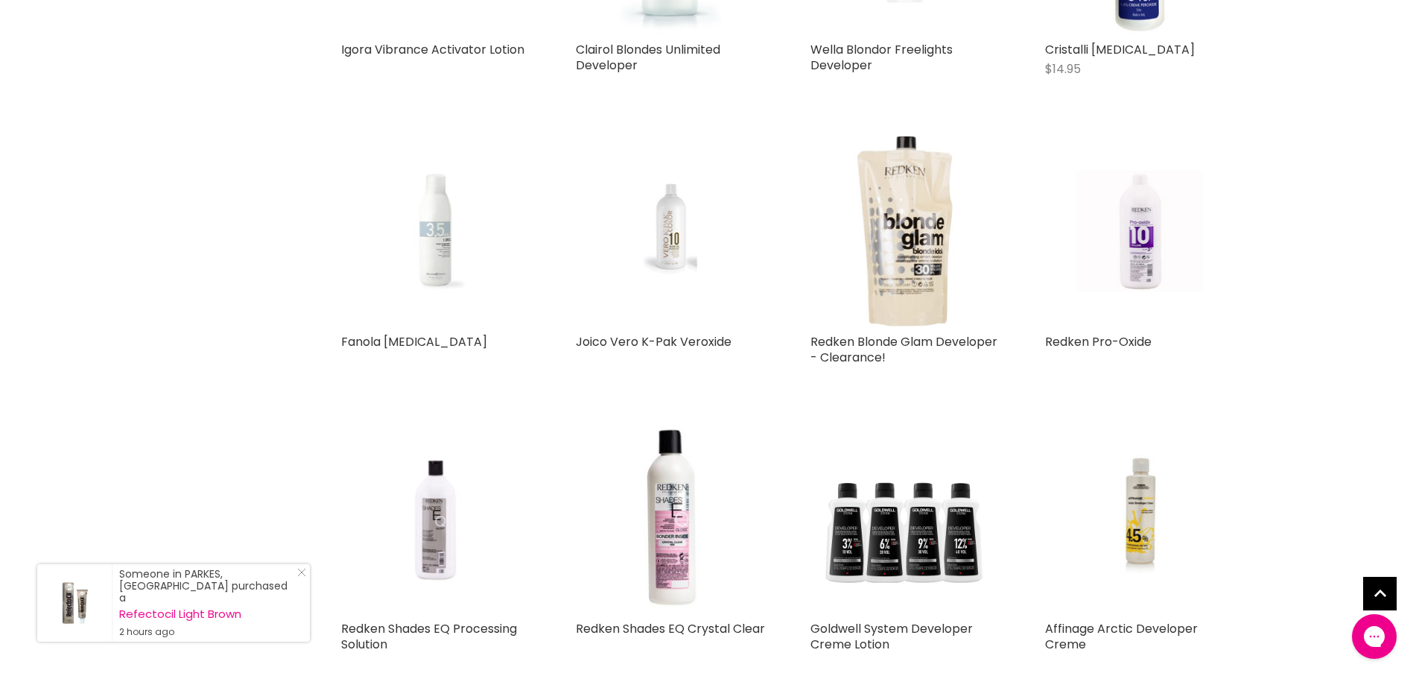
scroll to position [2980, 0]
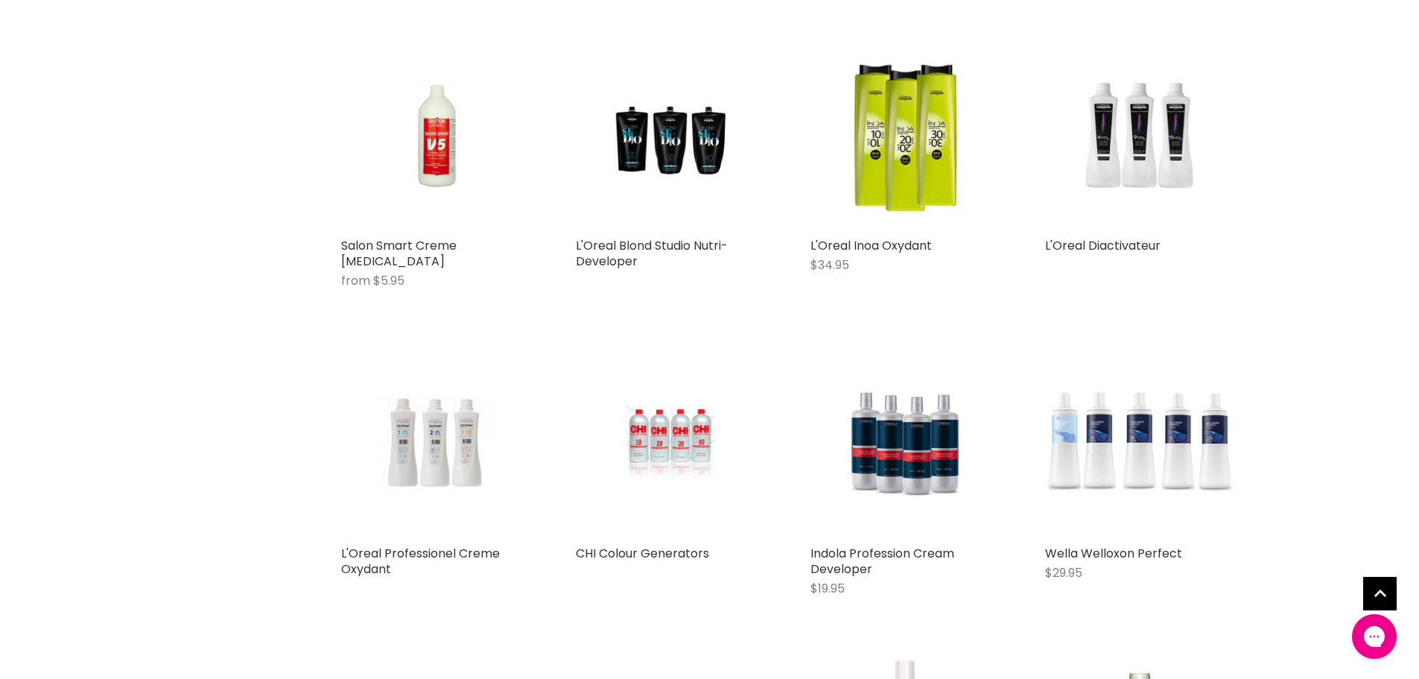
scroll to position [4247, 0]
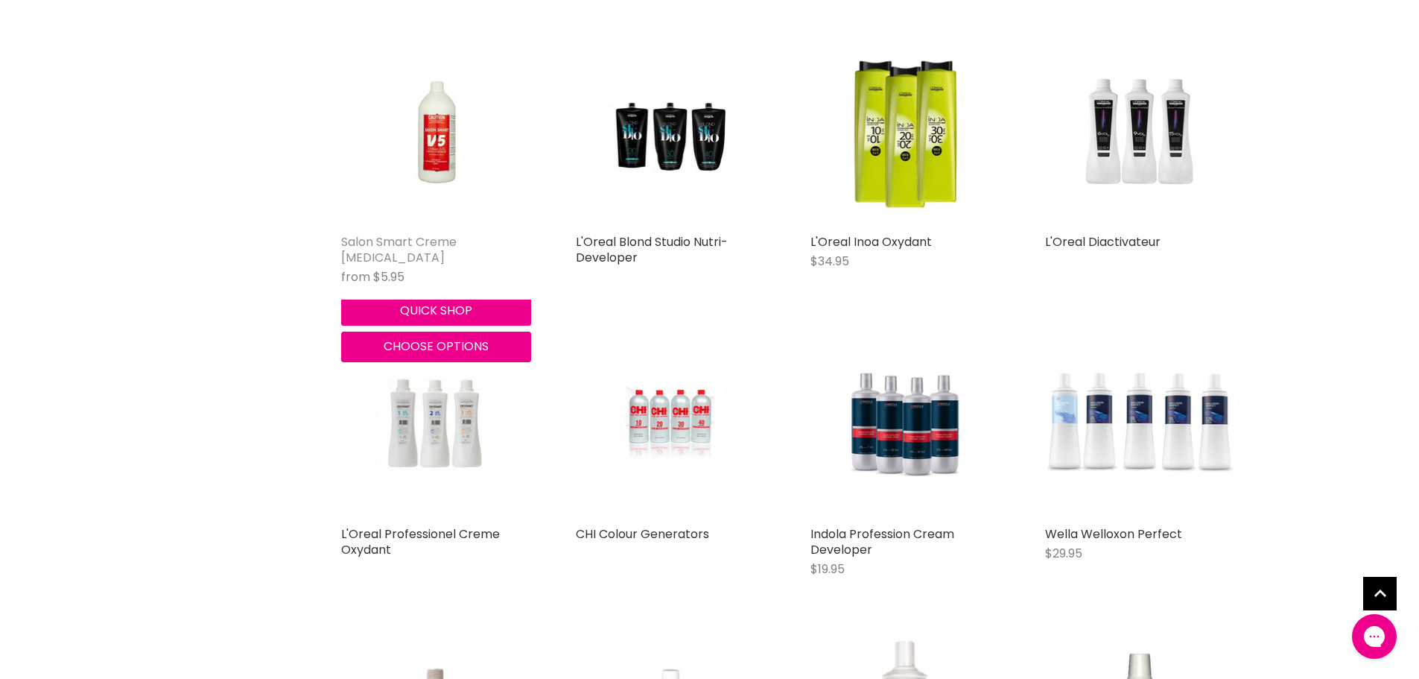
click at [451, 233] on link "Salon Smart Creme [MEDICAL_DATA]" at bounding box center [398, 249] width 115 height 33
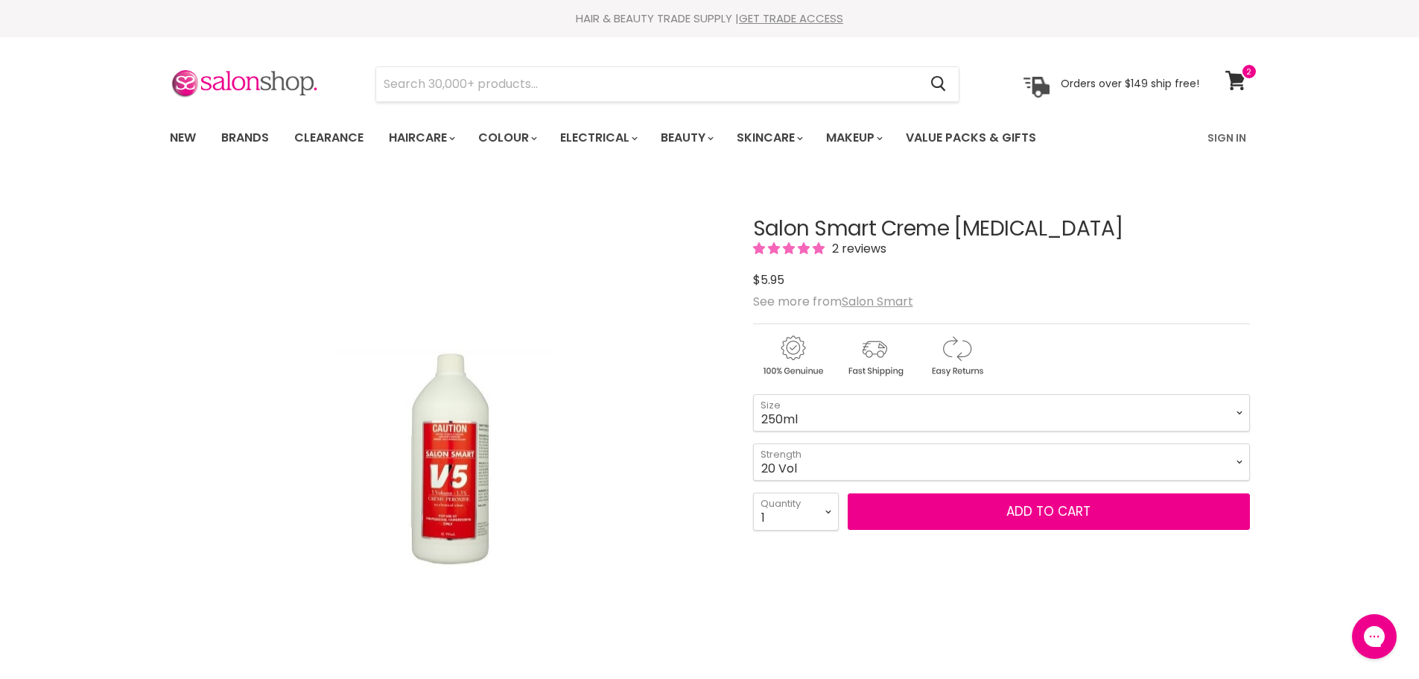
click at [753, 443] on select "5 Vol 10 Vol 20 Vol 30 Vol 40 Vol" at bounding box center [1001, 461] width 497 height 37
select select "20 Vol"
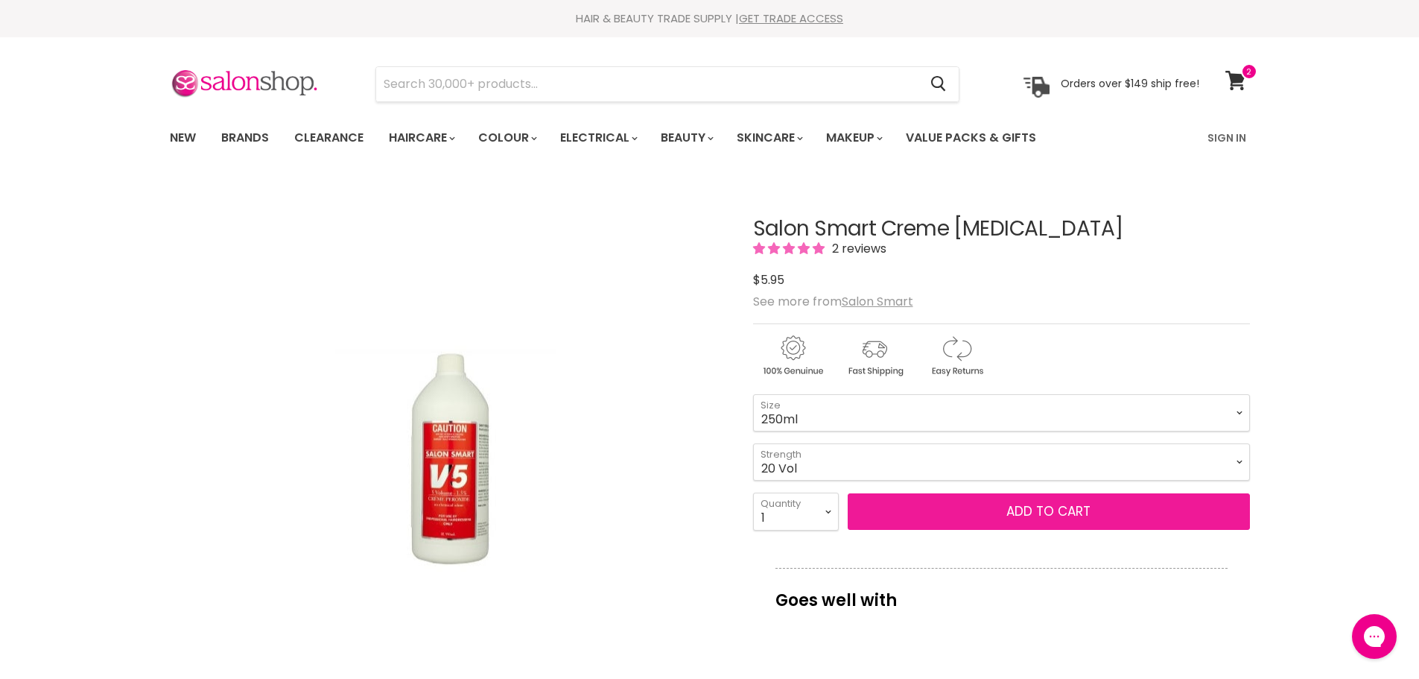
click at [926, 506] on button "Add to cart" at bounding box center [1049, 511] width 402 height 37
click at [1011, 508] on button "Add to cart" at bounding box center [1049, 511] width 402 height 37
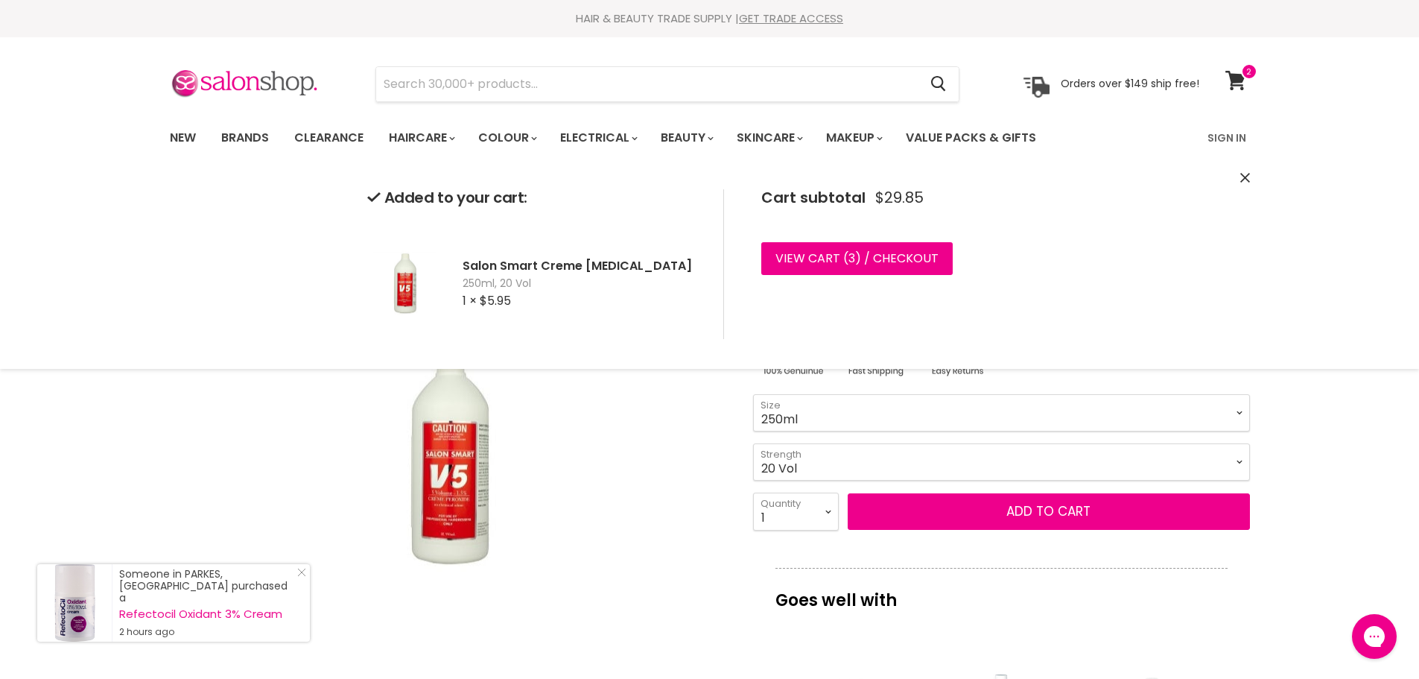
click at [693, 376] on div "Click or scroll to zoom Tap or pinch to zoom" at bounding box center [448, 458] width 557 height 557
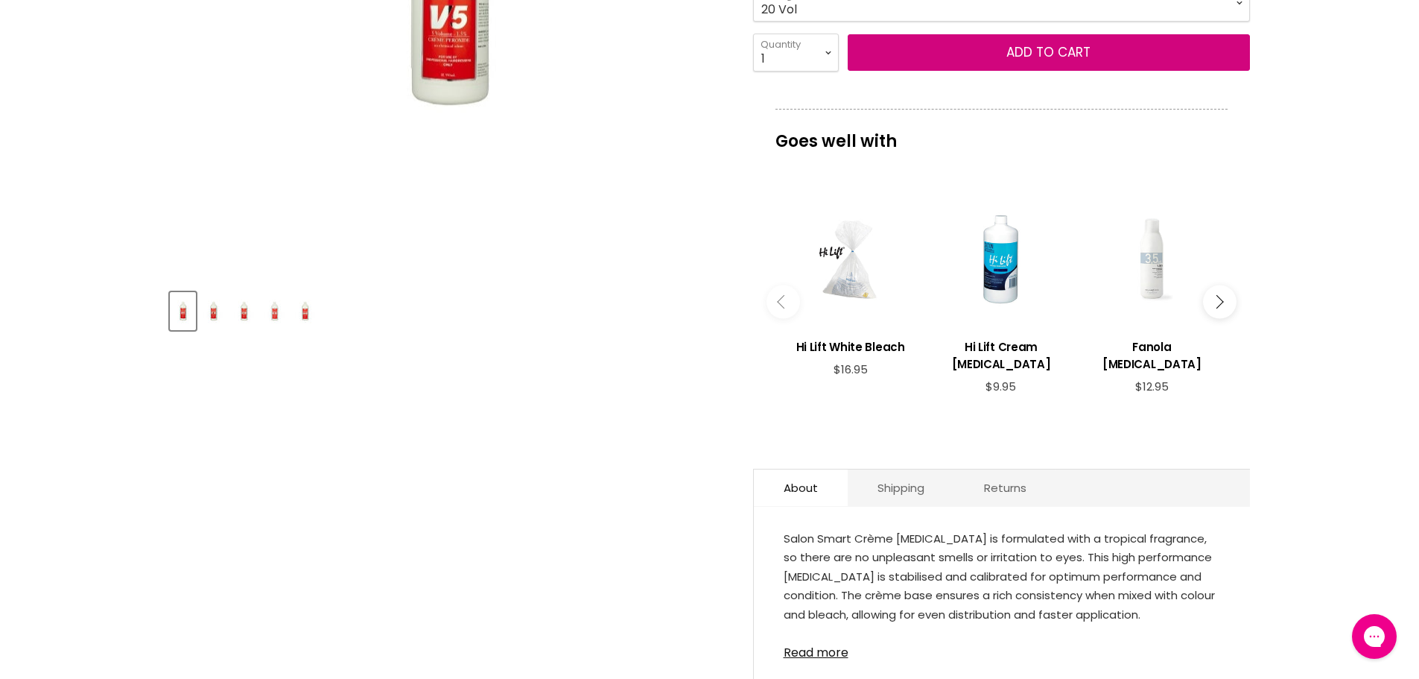
scroll to position [671, 0]
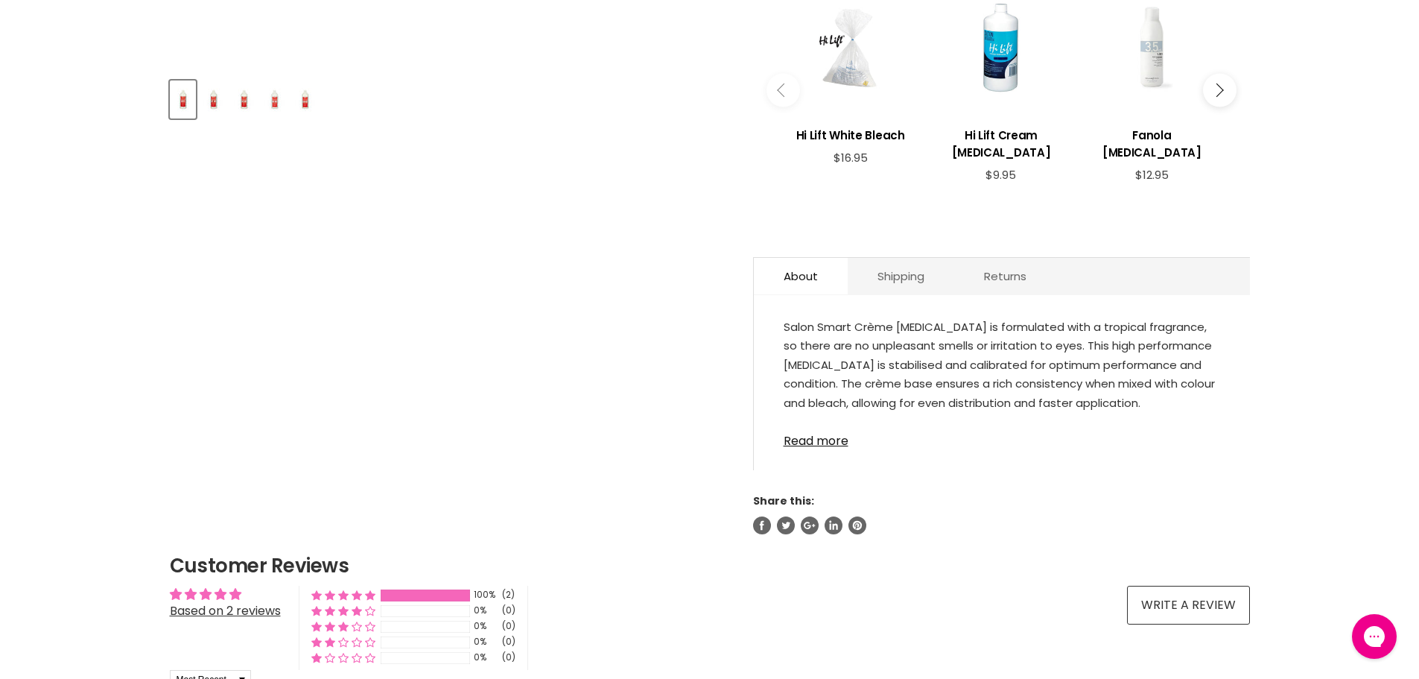
click at [833, 439] on link "Read more" at bounding box center [1002, 436] width 437 height 22
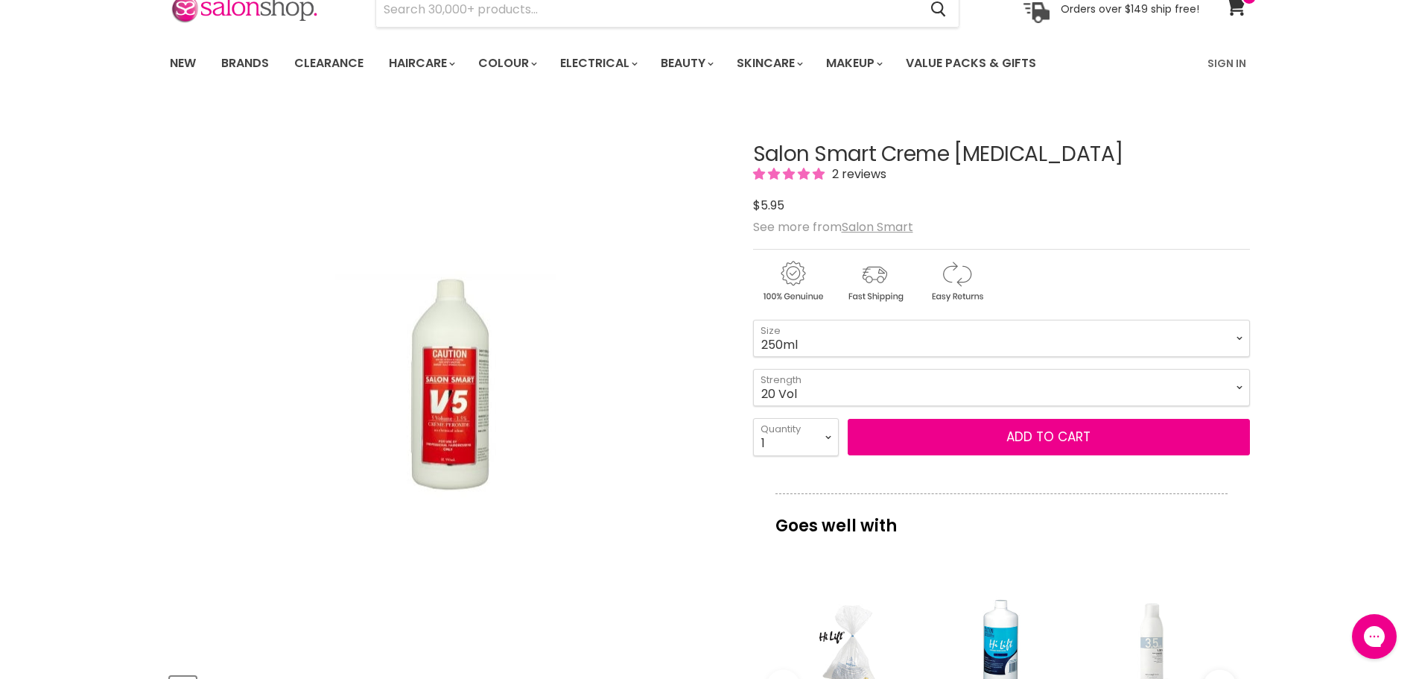
scroll to position [0, 0]
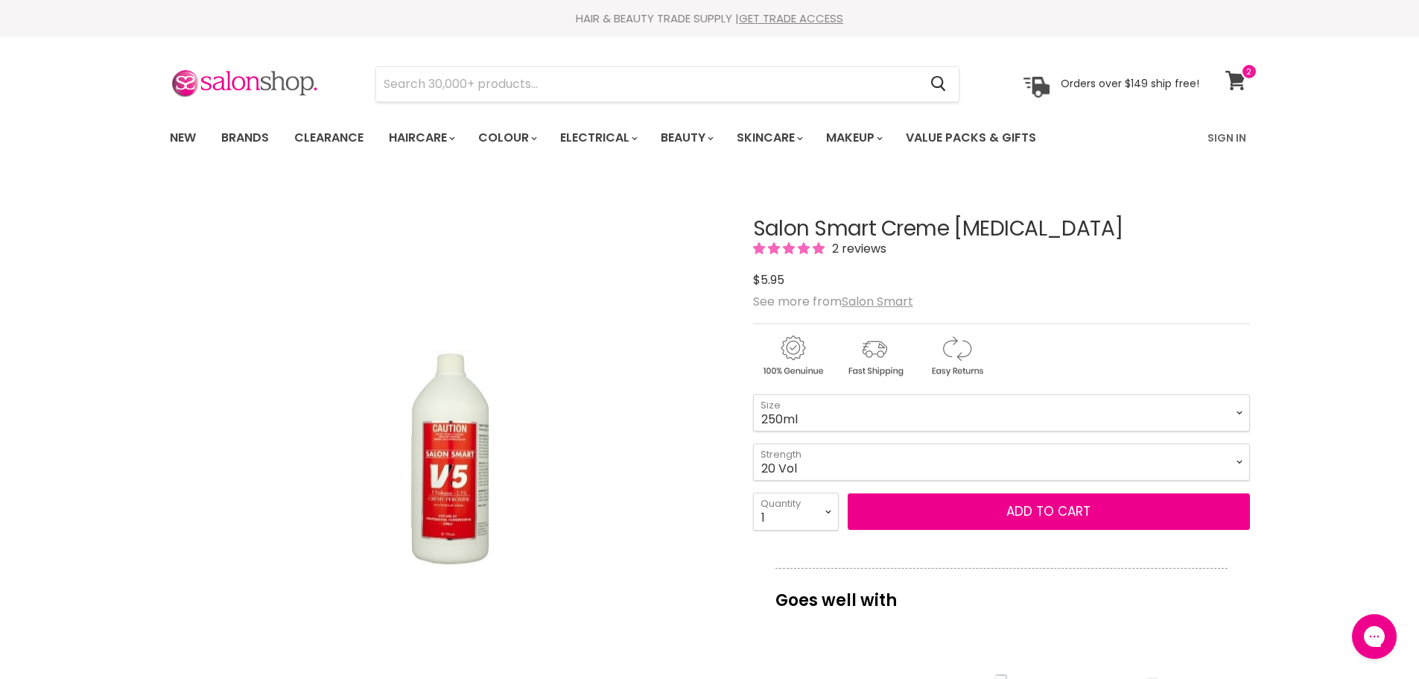
click at [1226, 77] on icon at bounding box center [1236, 80] width 21 height 19
